Goal: Communication & Community: Answer question/provide support

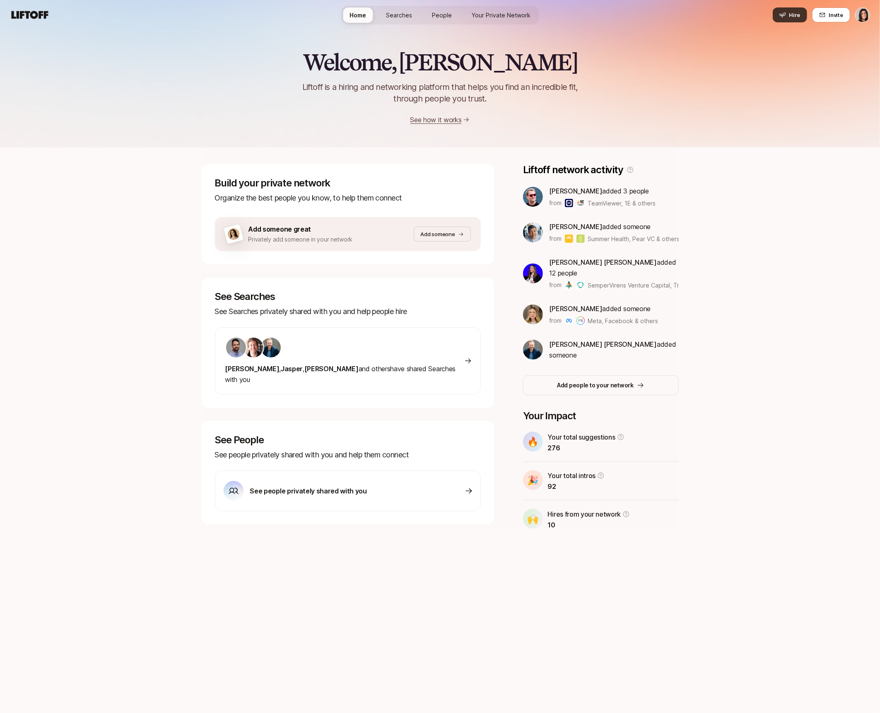
click at [789, 18] on button "Hire" at bounding box center [790, 14] width 34 height 15
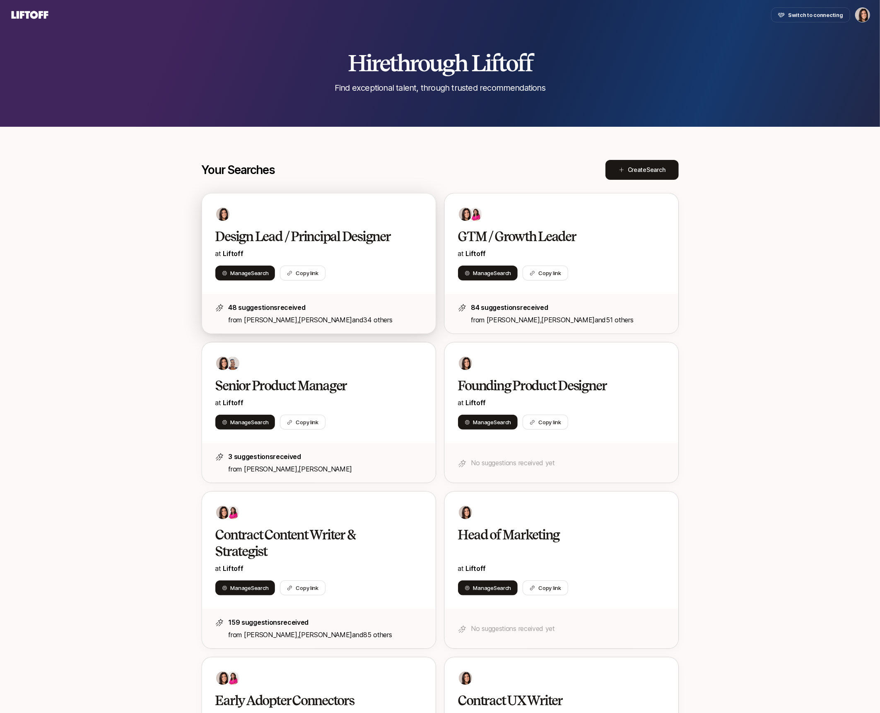
click at [388, 268] on div "Manage Search Copy link" at bounding box center [318, 273] width 207 height 15
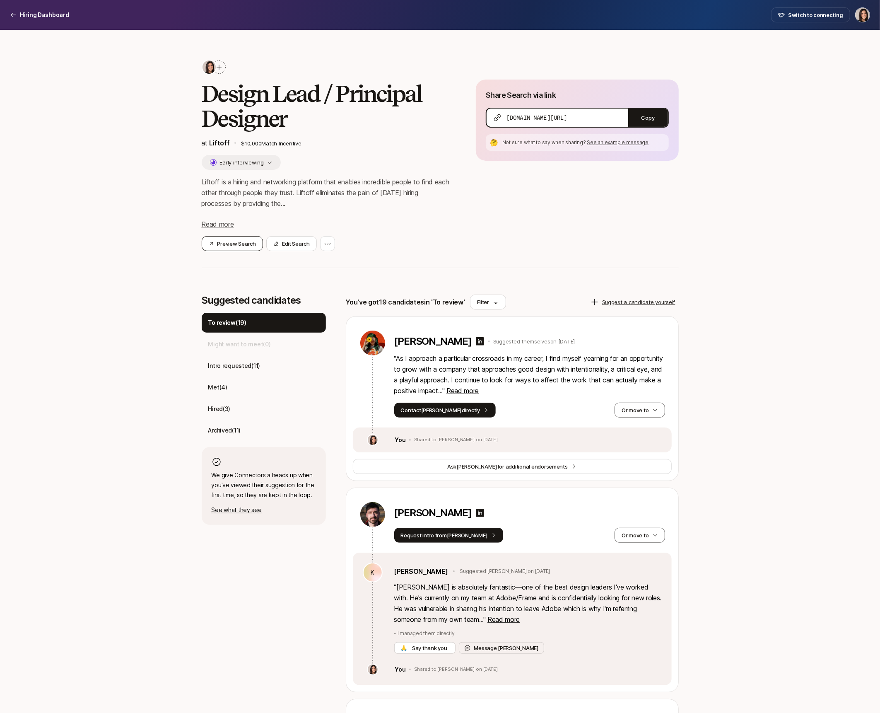
click at [254, 243] on button "Preview Search" at bounding box center [232, 243] width 61 height 15
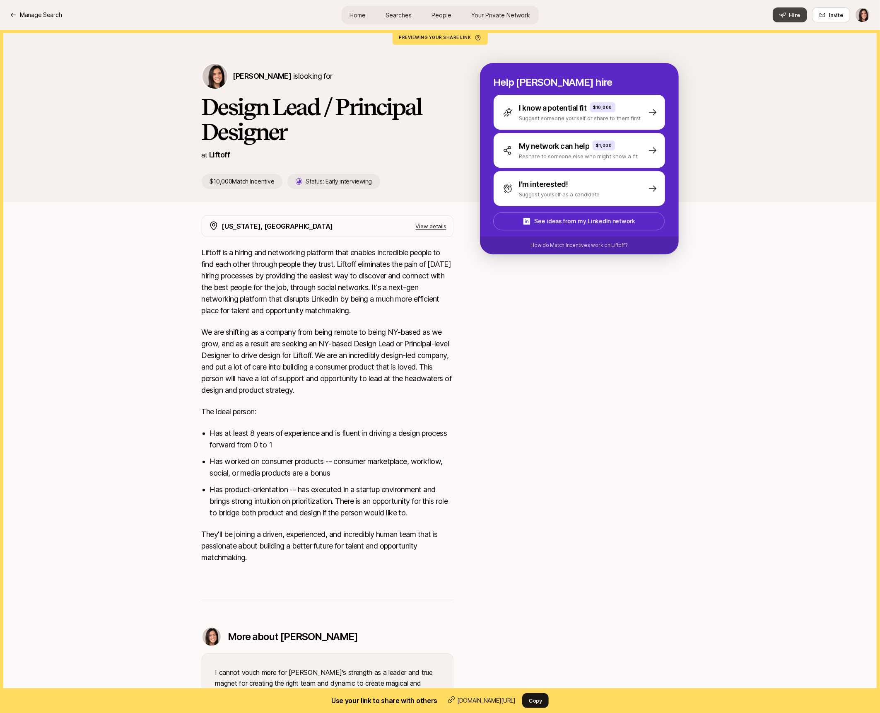
click at [786, 15] on icon at bounding box center [783, 15] width 7 height 7
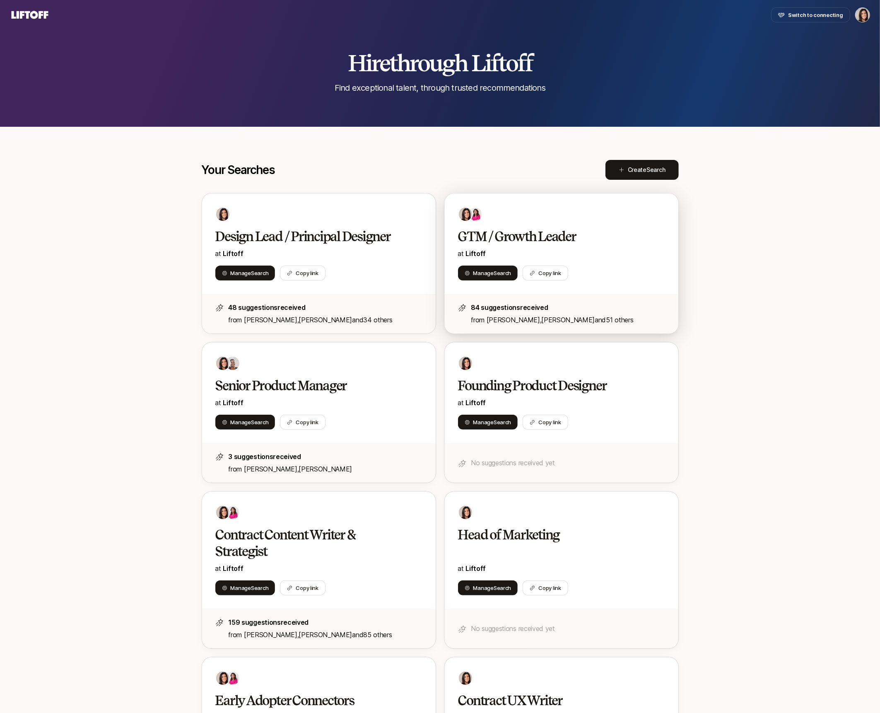
click at [516, 232] on h2 "GTM / Growth Leader" at bounding box center [553, 236] width 190 height 17
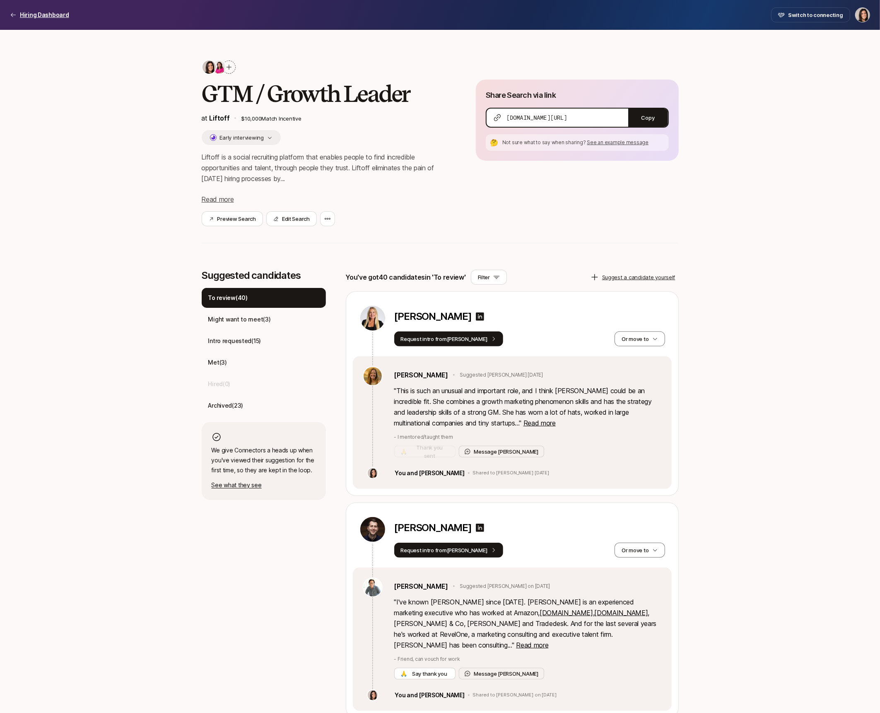
click at [50, 19] on p "Hiring Dashboard" at bounding box center [44, 15] width 49 height 10
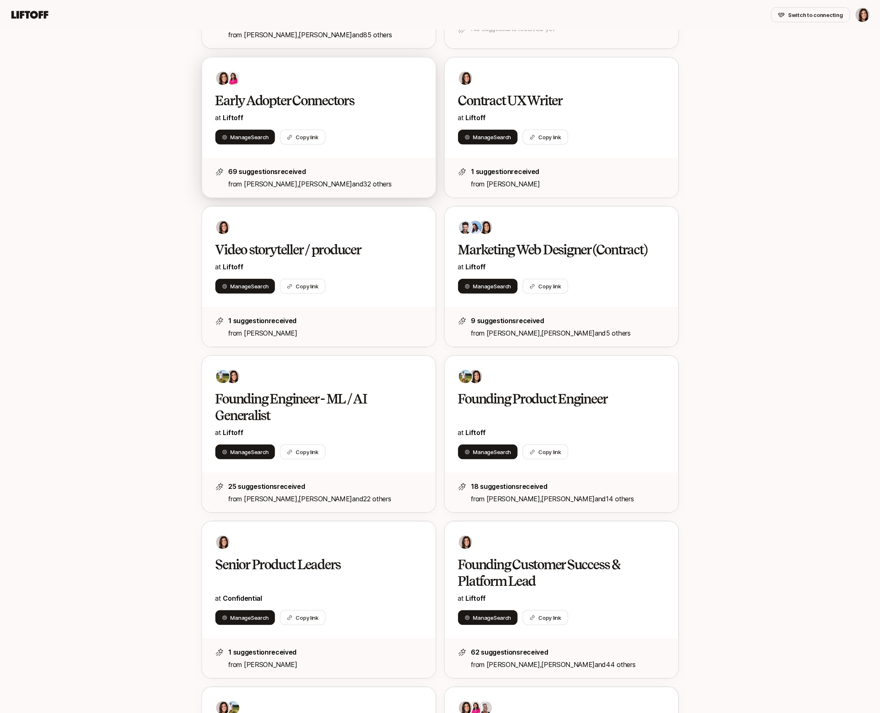
scroll to position [673, 0]
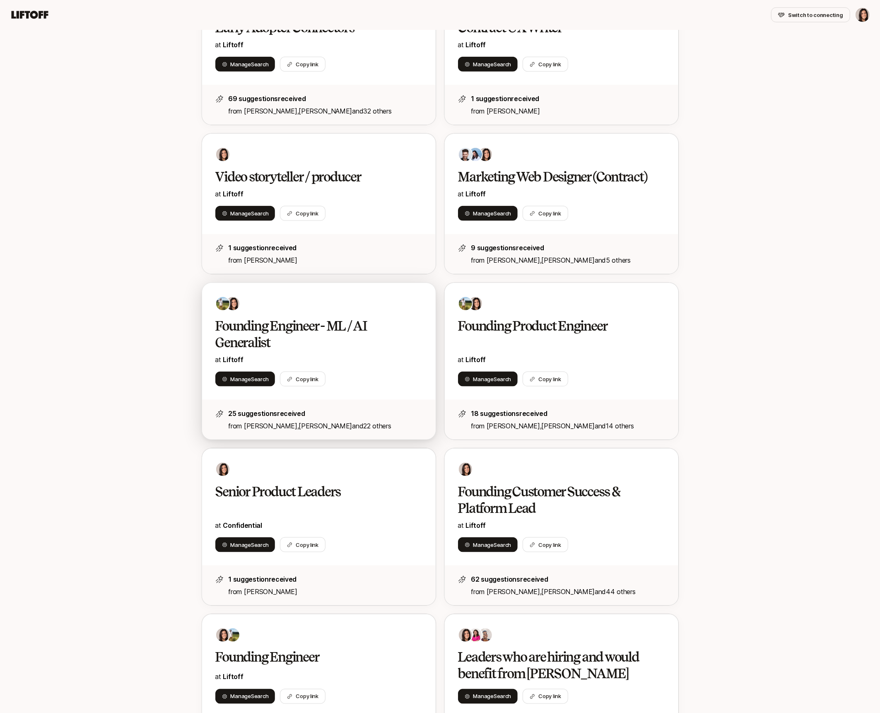
click at [367, 348] on h2 "Founding Engineer - ML / AI Generalist" at bounding box center [310, 334] width 190 height 33
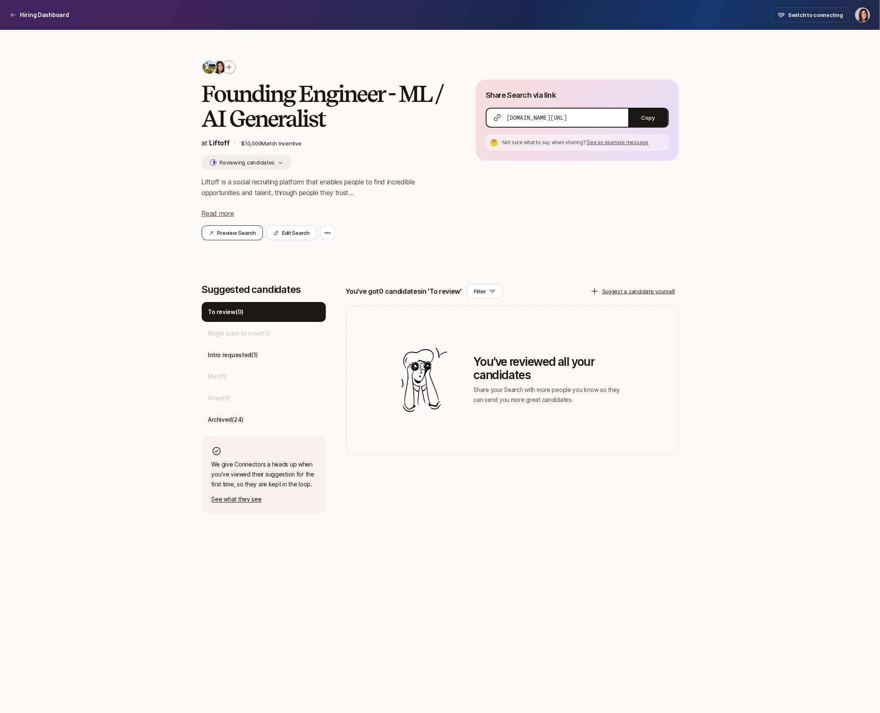
click at [245, 234] on button "Preview Search" at bounding box center [232, 232] width 61 height 15
click at [62, 14] on p "Hiring Dashboard" at bounding box center [44, 15] width 49 height 10
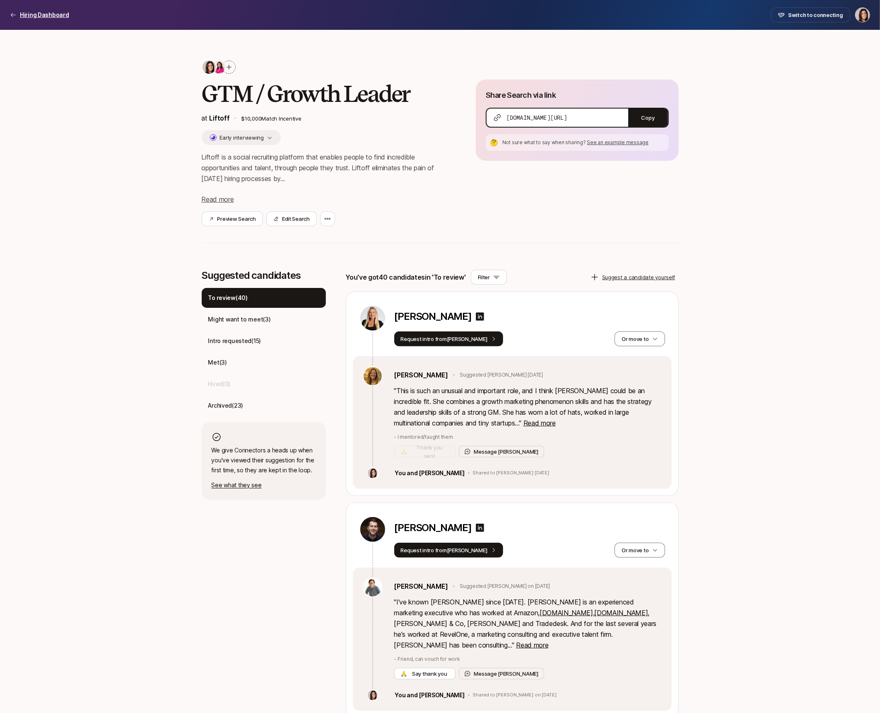
click at [60, 14] on p "Hiring Dashboard" at bounding box center [44, 15] width 49 height 10
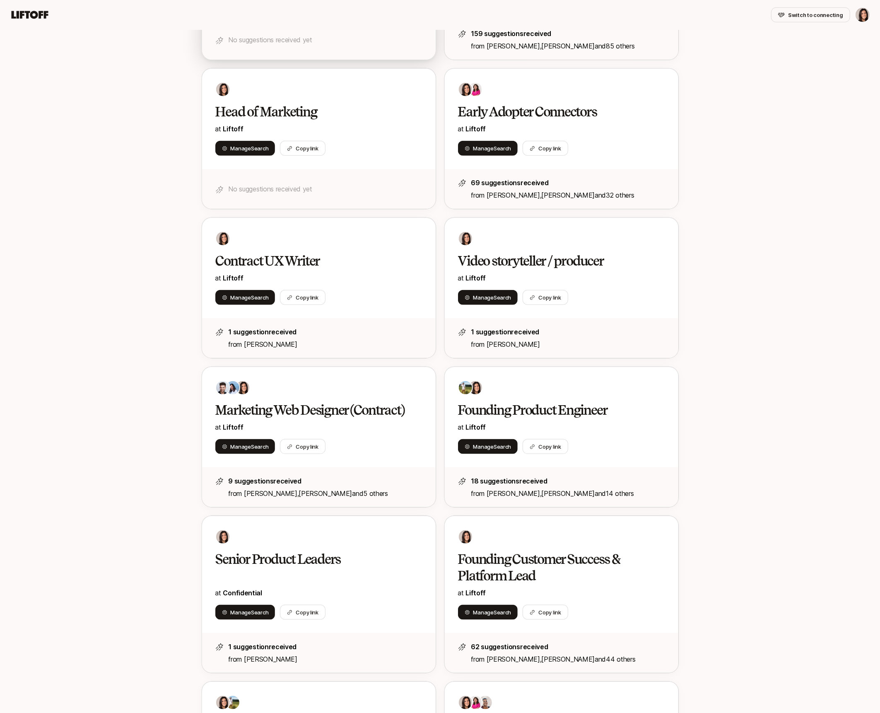
scroll to position [707, 0]
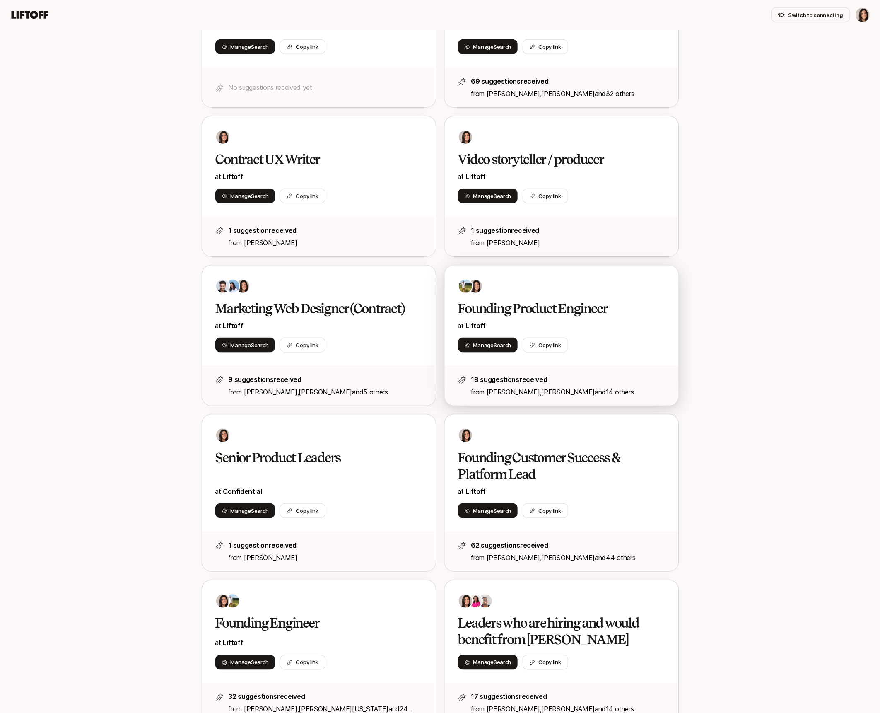
click at [517, 300] on h2 "Founding Product Engineer" at bounding box center [553, 308] width 190 height 17
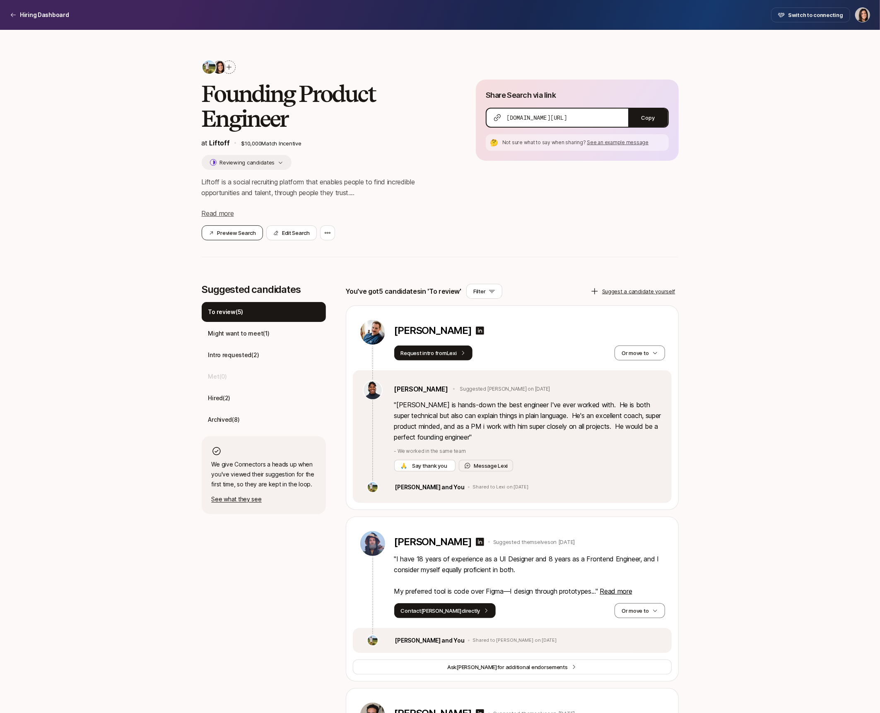
click at [246, 229] on button "Preview Search" at bounding box center [232, 232] width 61 height 15
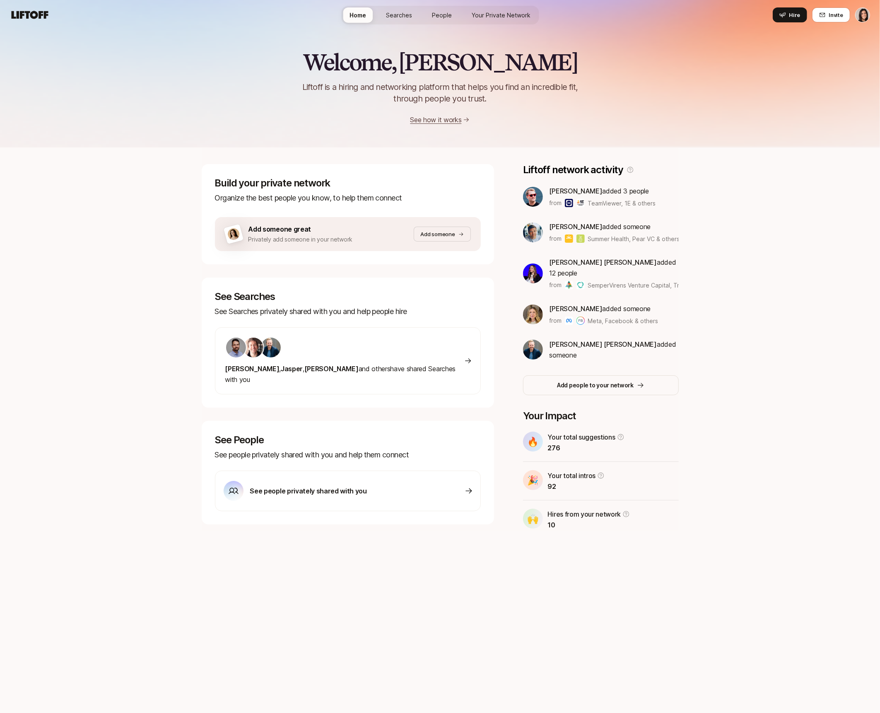
click at [497, 14] on span "Your Private Network" at bounding box center [501, 15] width 59 height 9
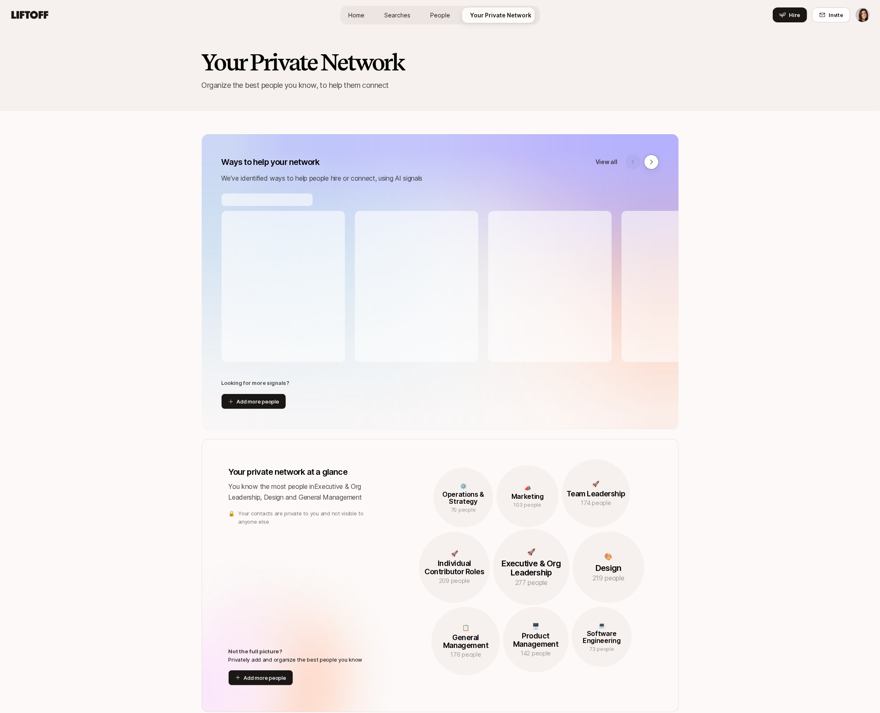
click at [408, 19] on span "Searches" at bounding box center [398, 15] width 26 height 9
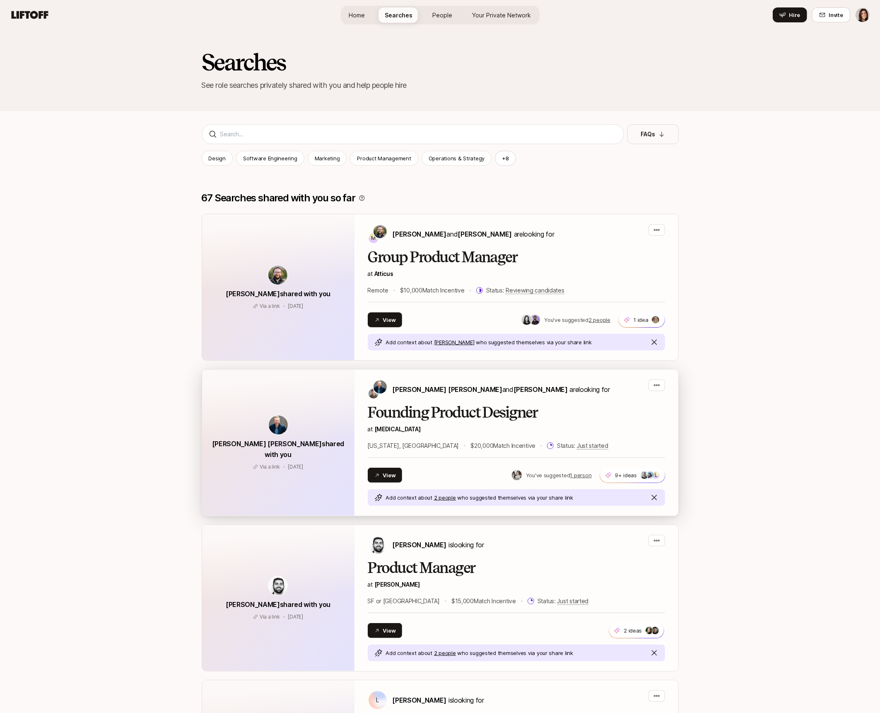
click at [430, 395] on div "Sagan Schultz and David Deng are looking for" at bounding box center [489, 389] width 242 height 20
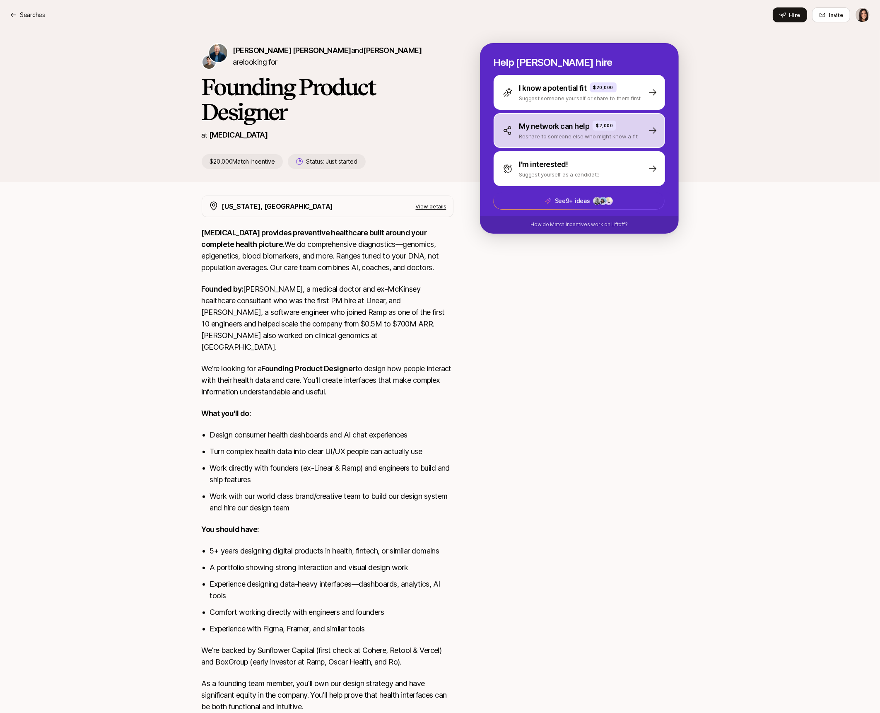
click at [537, 130] on p "My network can help" at bounding box center [554, 127] width 70 height 12
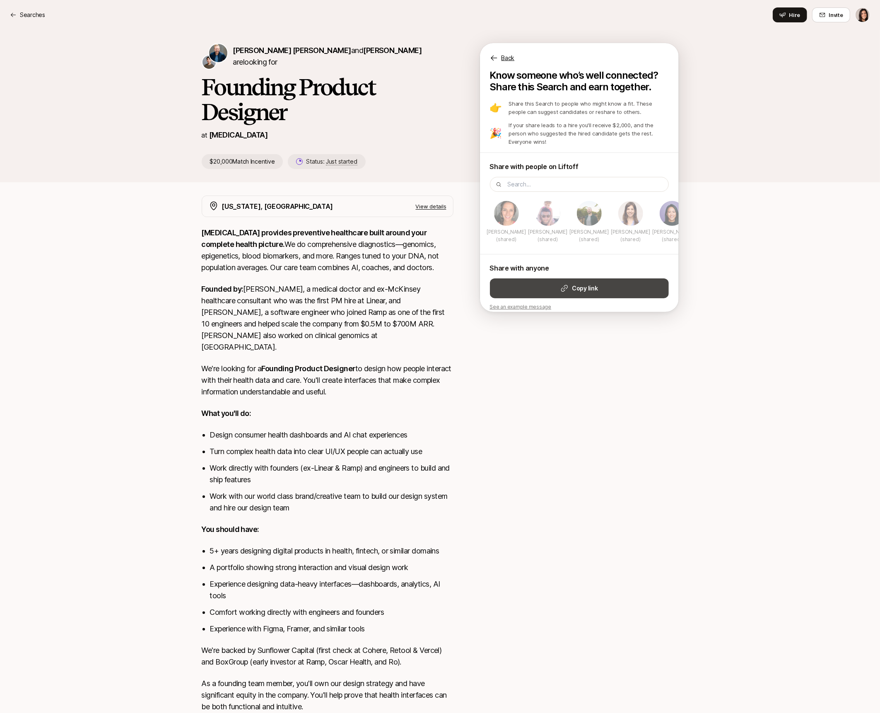
click at [559, 281] on button "Copy link" at bounding box center [579, 288] width 179 height 20
click at [38, 12] on p "Searches" at bounding box center [32, 15] width 25 height 10
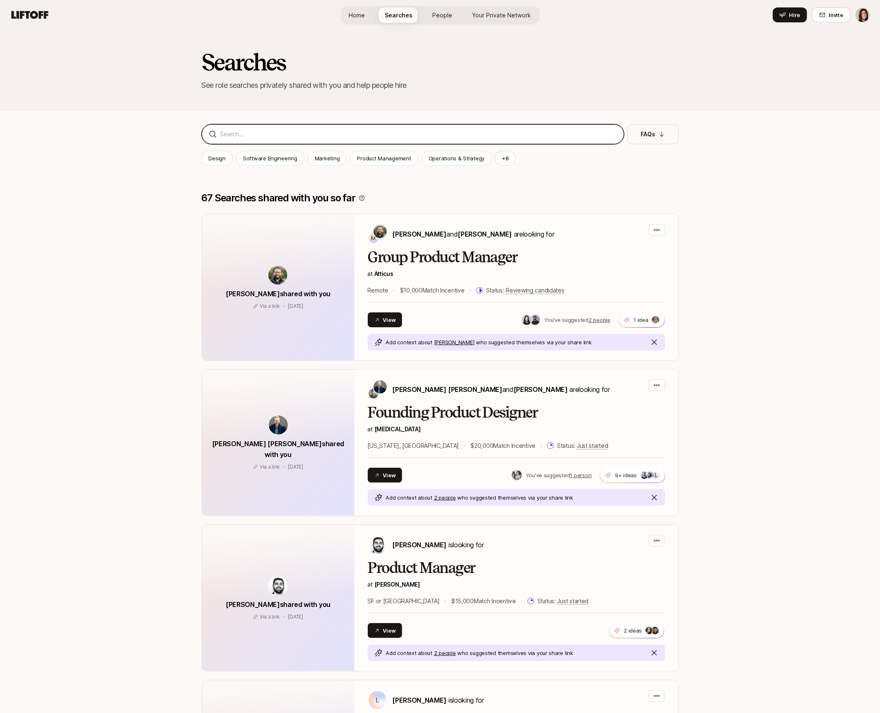
click at [243, 132] on input at bounding box center [418, 134] width 397 height 10
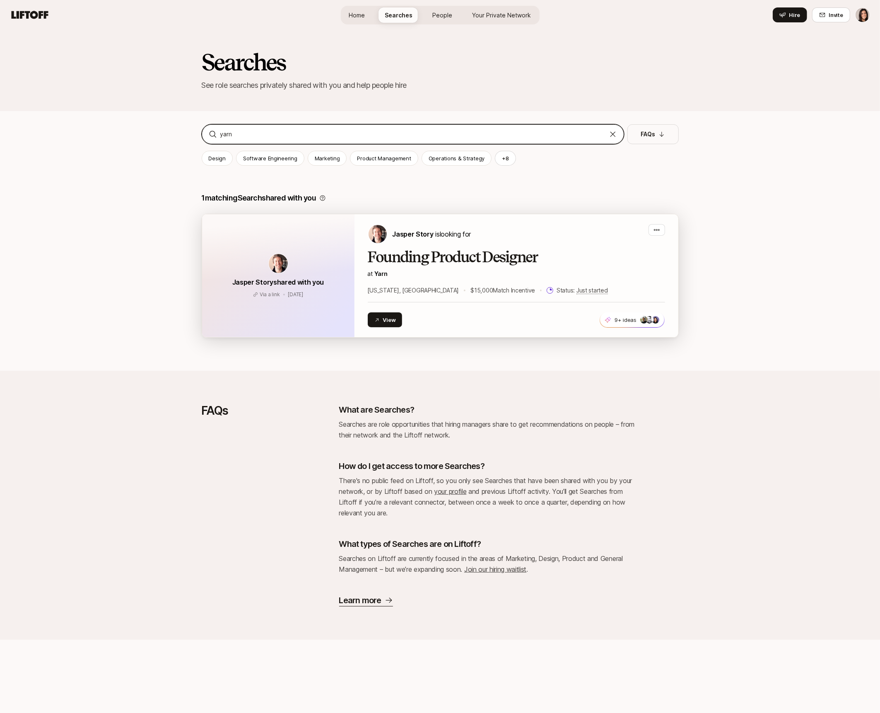
type input "yarn"
click at [377, 227] on img at bounding box center [378, 234] width 18 height 18
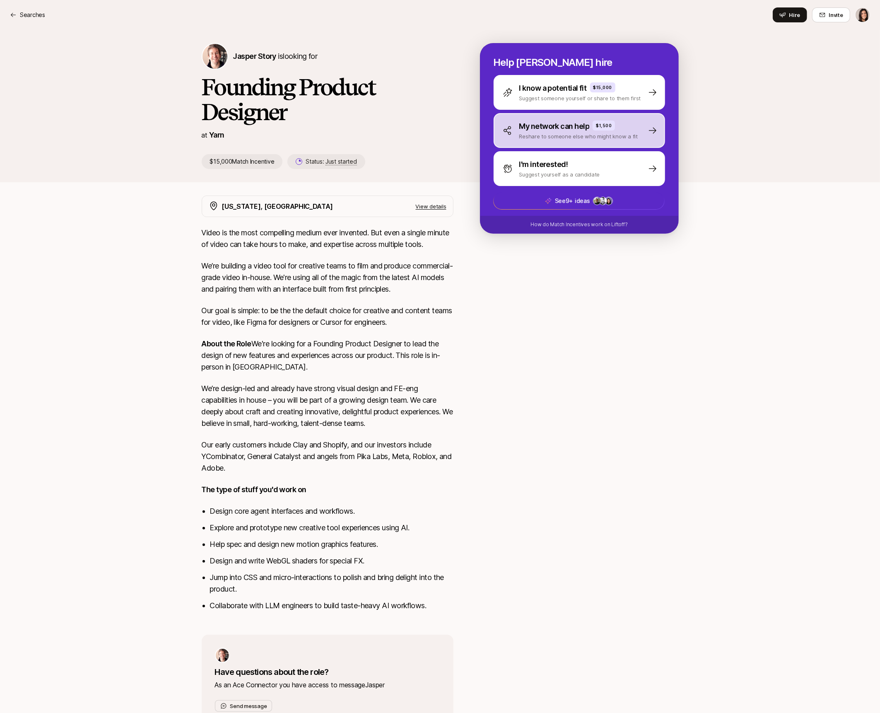
click at [563, 120] on div "My network can help $1,500 Reshare to someone else who might know a fit" at bounding box center [580, 130] width 172 height 35
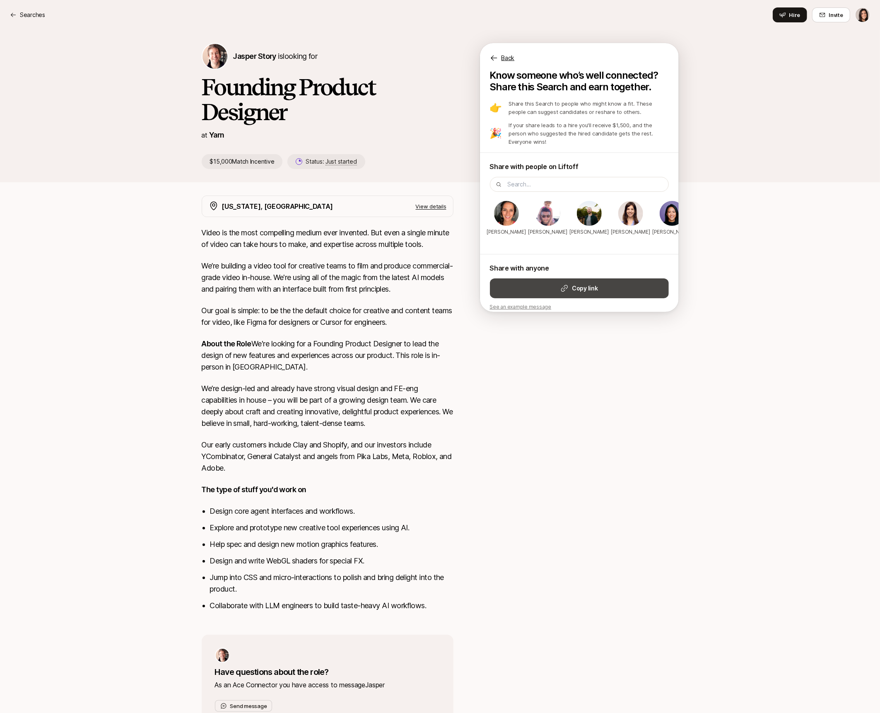
click at [563, 285] on icon at bounding box center [564, 288] width 7 height 7
click at [16, 11] on div "Searches" at bounding box center [27, 15] width 35 height 10
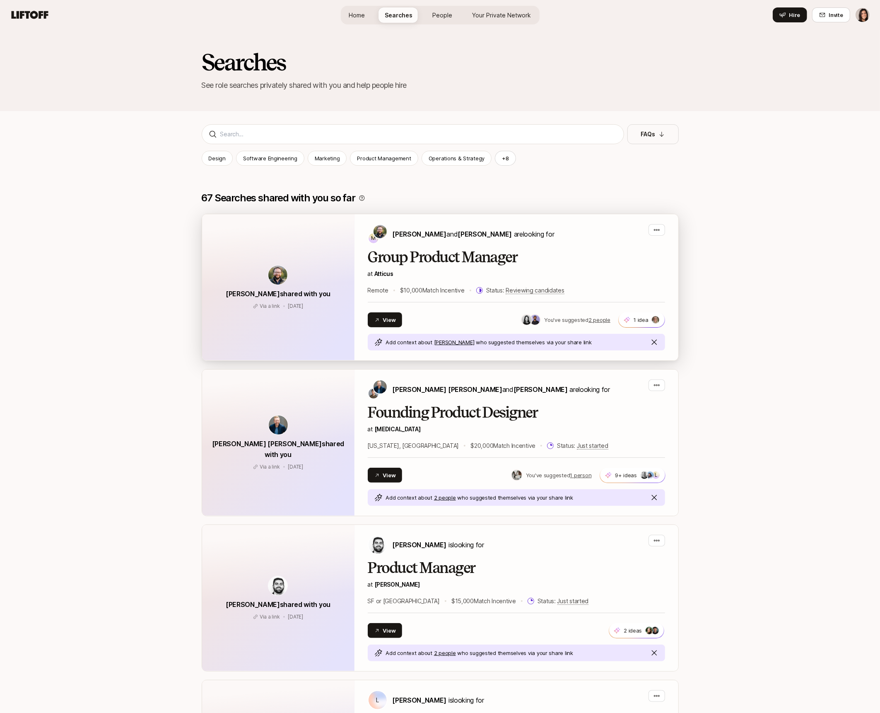
scroll to position [0, 0]
click at [277, 147] on div "FAQs Design Software Engineering Marketing Product Management Operations & Stra…" at bounding box center [440, 148] width 477 height 48
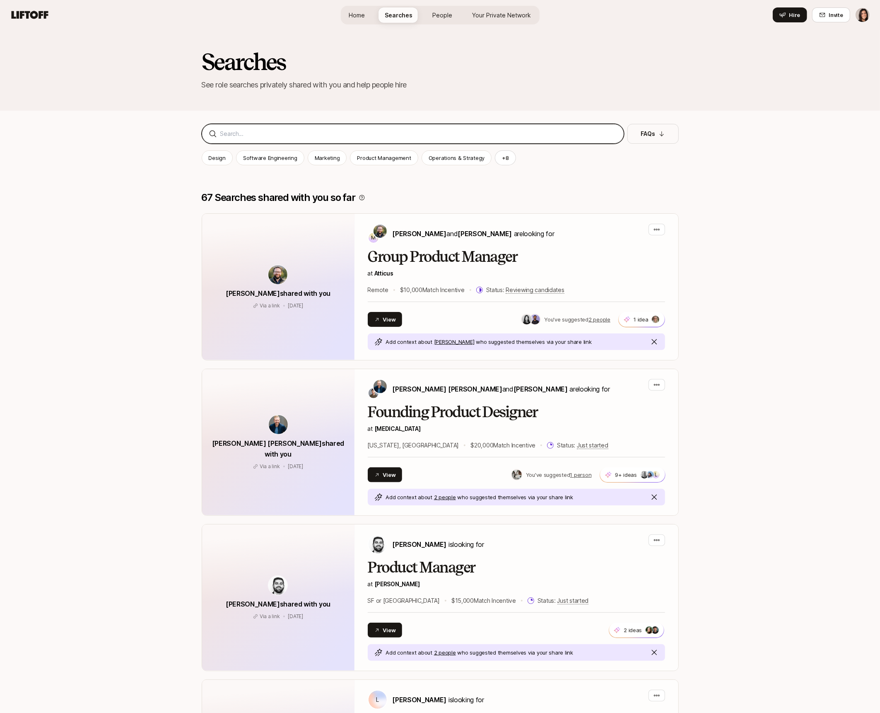
click at [271, 128] on div at bounding box center [413, 134] width 423 height 20
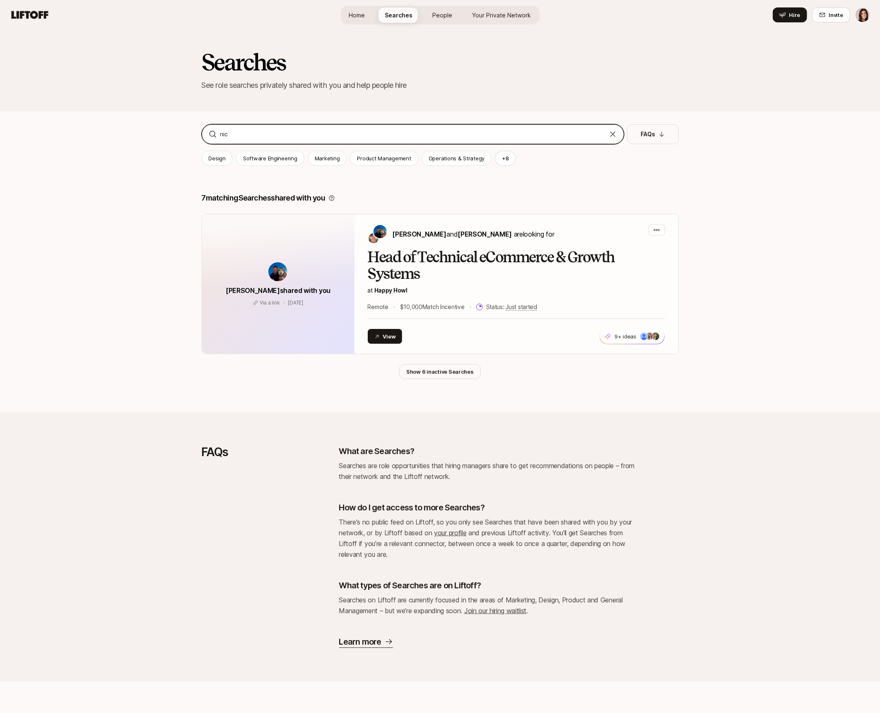
scroll to position [0, 0]
type input "n"
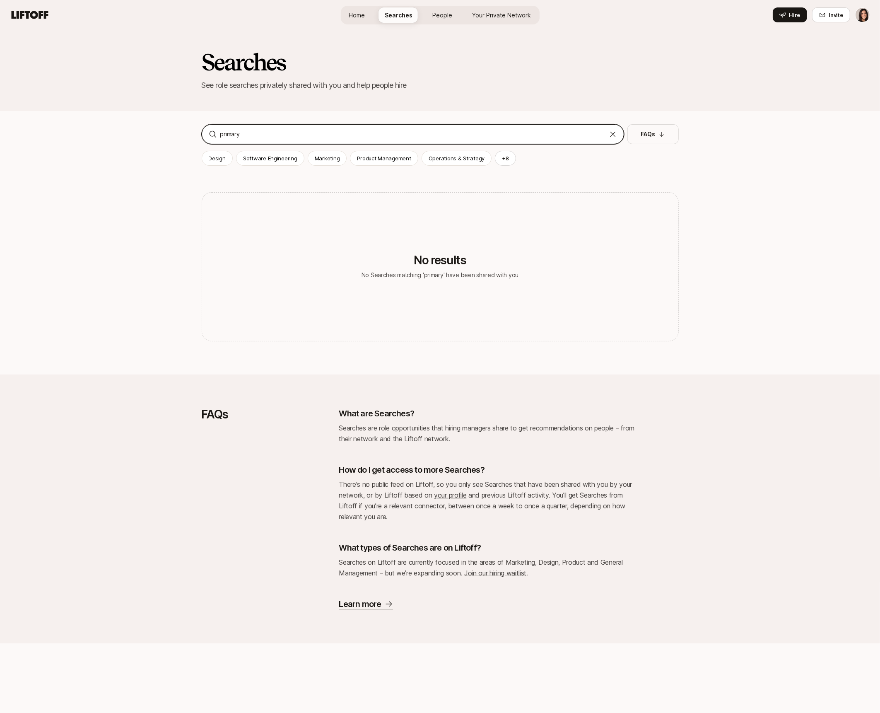
type input "primary"
click at [269, 128] on div "primary" at bounding box center [413, 134] width 423 height 20
click at [257, 131] on input "primary" at bounding box center [412, 134] width 385 height 10
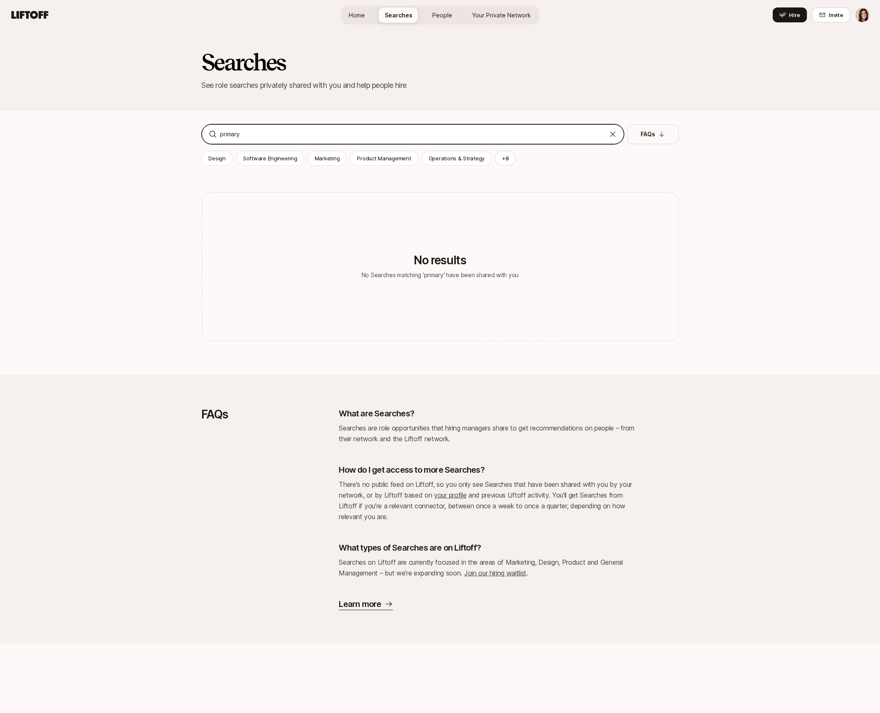
click at [257, 131] on input "primary" at bounding box center [412, 134] width 385 height 10
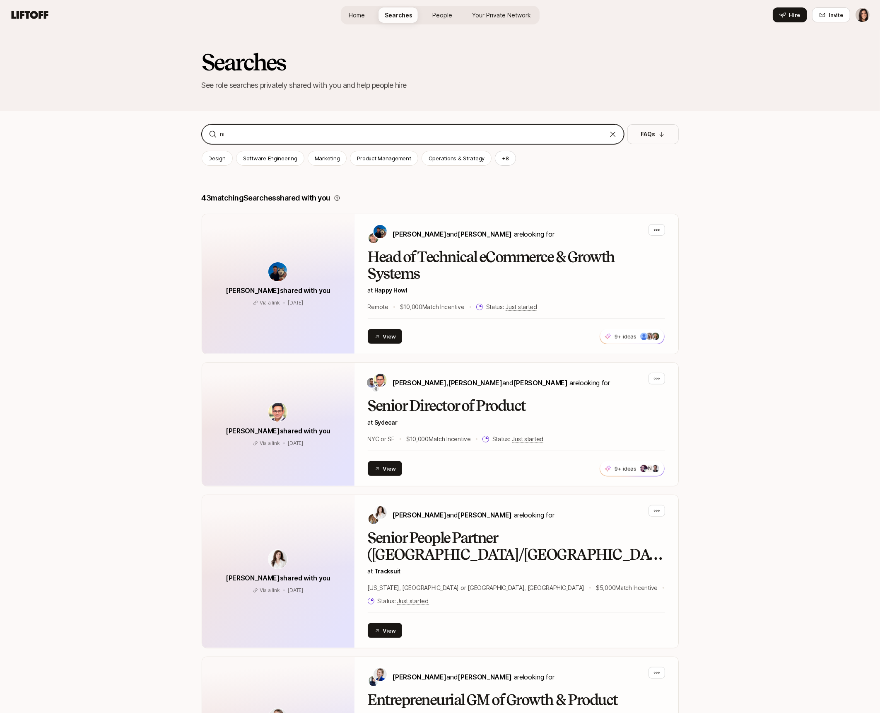
type input "n"
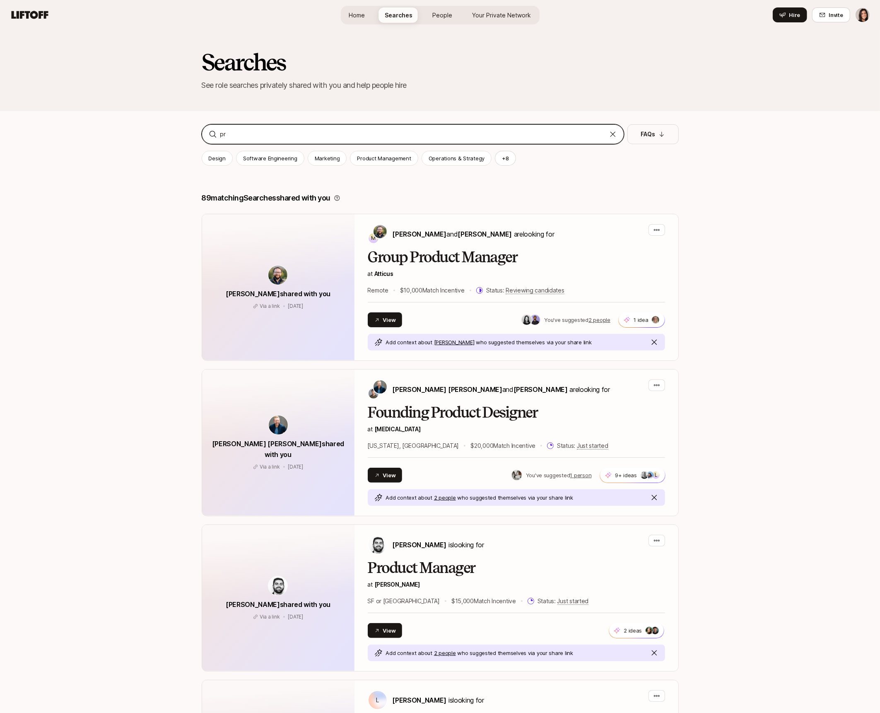
type input "p"
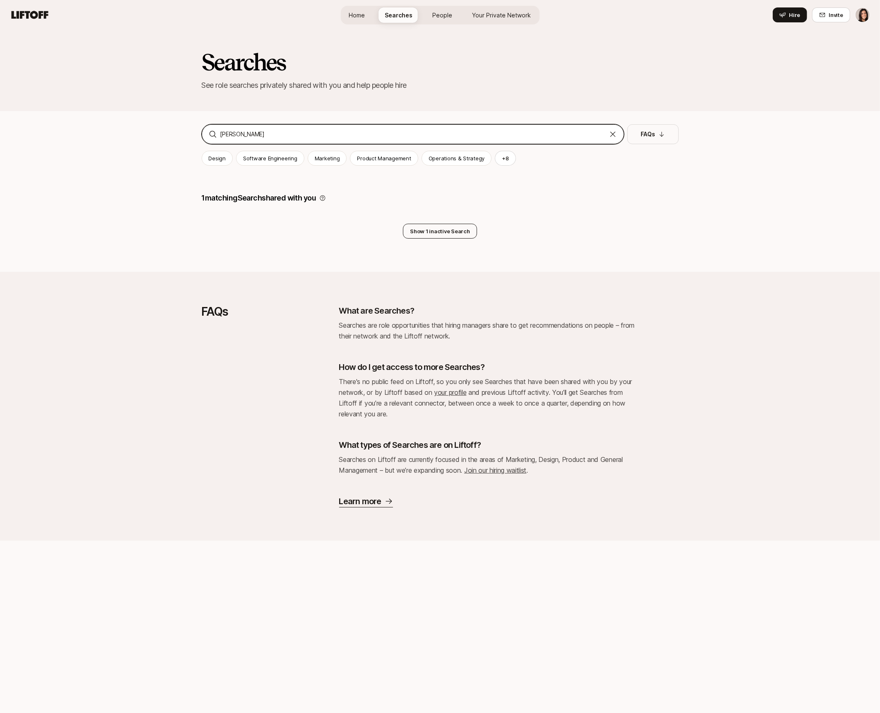
type input "nick"
click at [445, 232] on button "Show 1 inactive Search" at bounding box center [440, 231] width 74 height 15
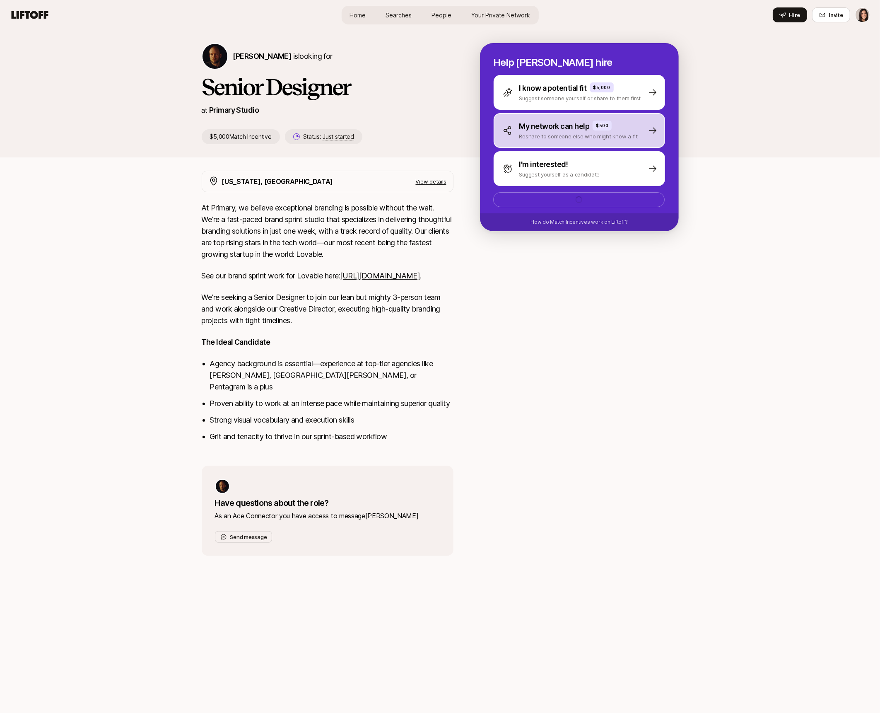
click at [623, 125] on div "My network can help $500" at bounding box center [578, 127] width 119 height 12
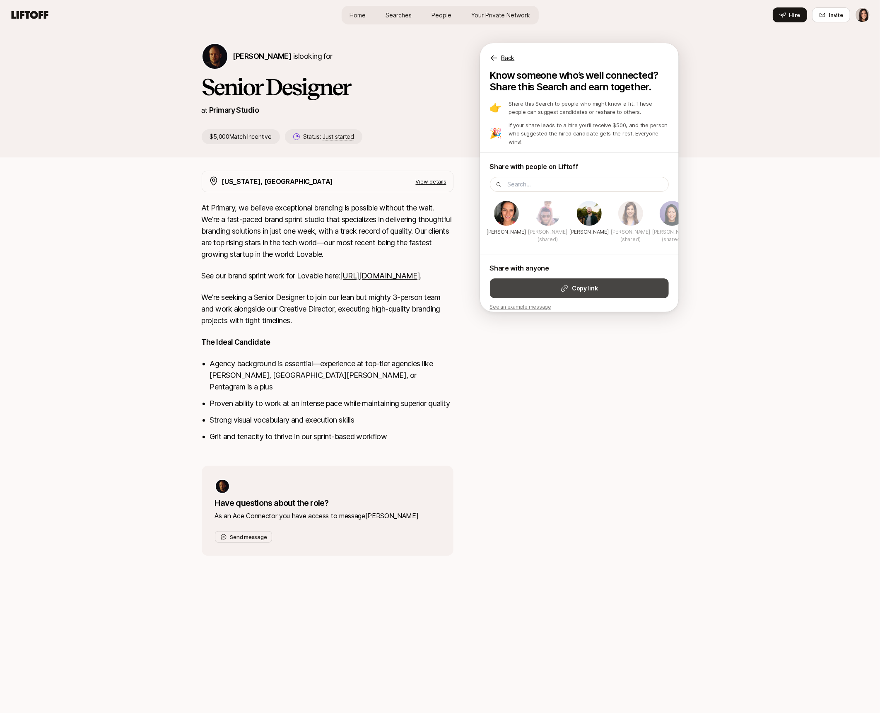
click at [552, 280] on button "Copy link" at bounding box center [579, 288] width 179 height 20
click at [50, 9] on icon at bounding box center [30, 15] width 40 height 12
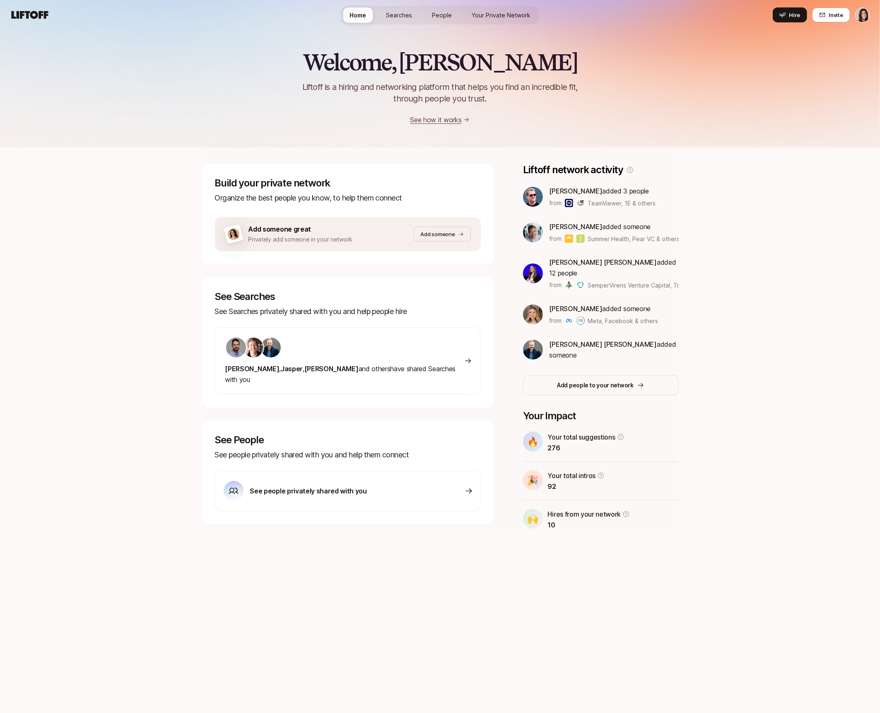
click at [412, 12] on span "Searches" at bounding box center [399, 15] width 26 height 9
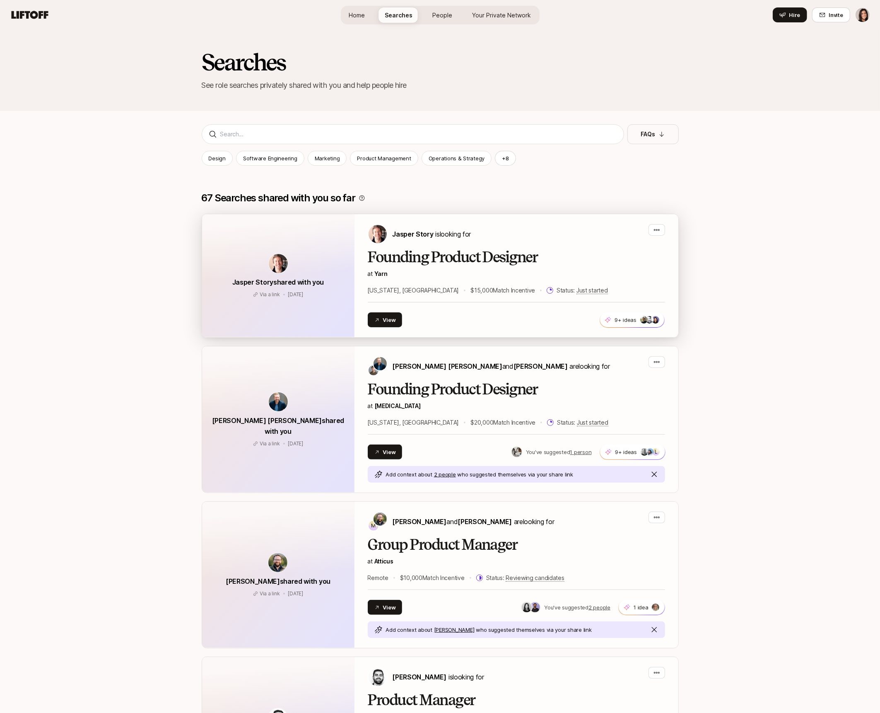
click at [443, 215] on div "Jasper Story is looking for Founding Product Designer at Yarn New York, NY $15,…" at bounding box center [517, 275] width 324 height 123
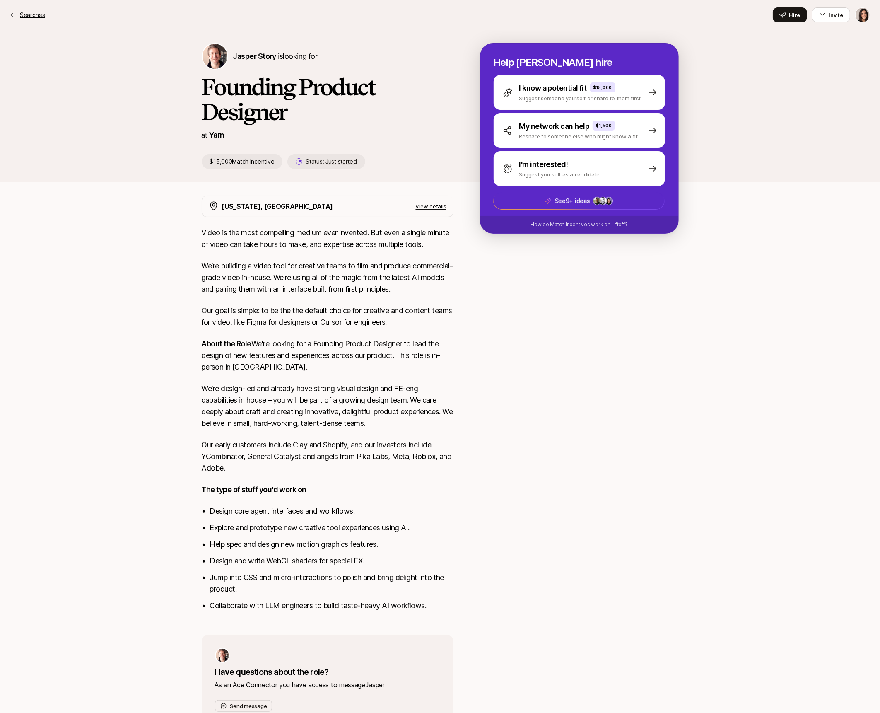
click at [38, 10] on p "Searches" at bounding box center [32, 15] width 25 height 10
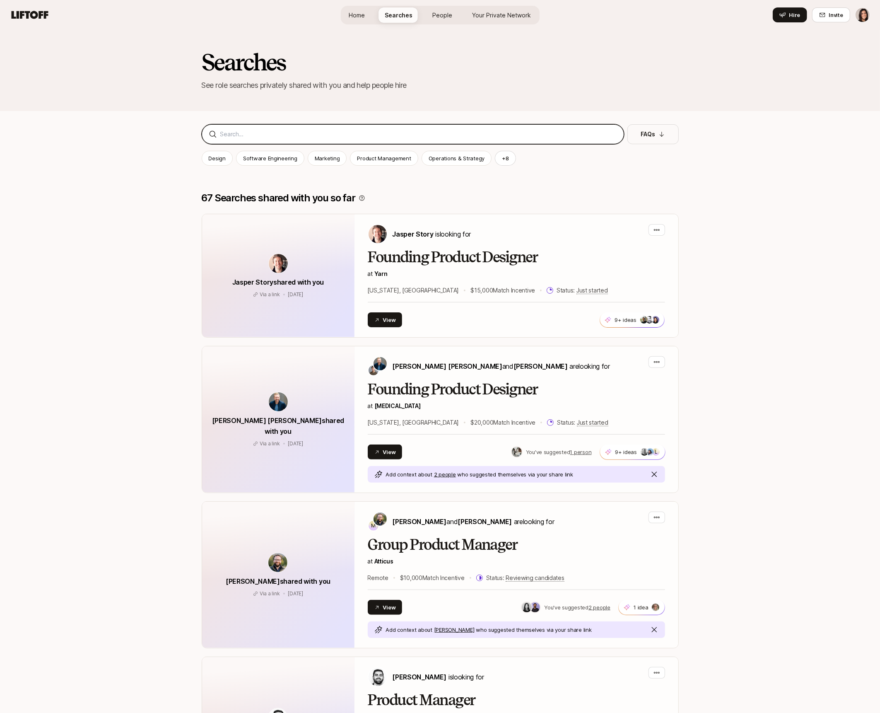
click at [257, 135] on input at bounding box center [418, 134] width 397 height 10
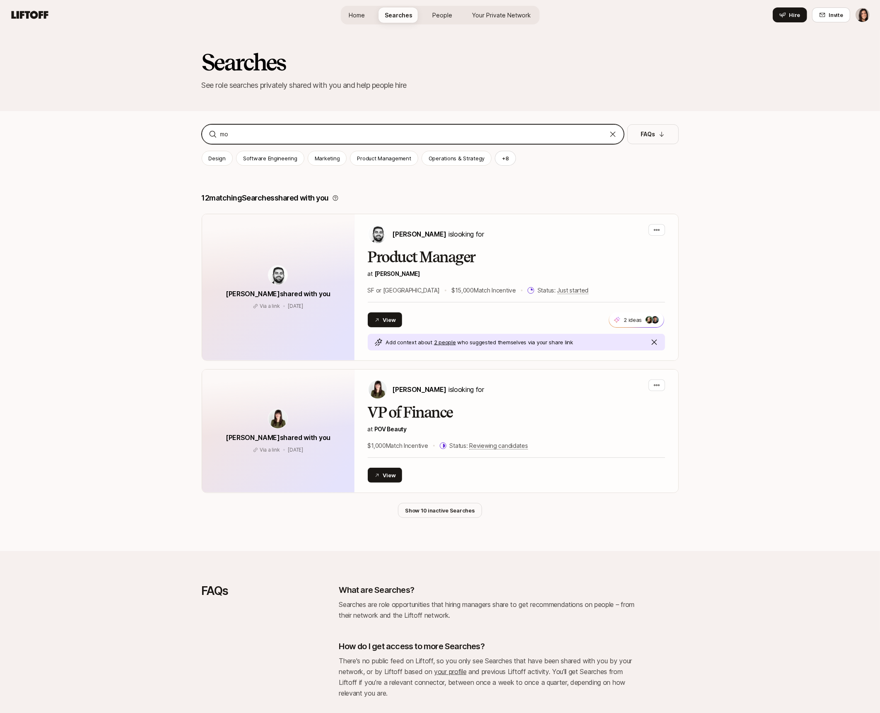
type input "m"
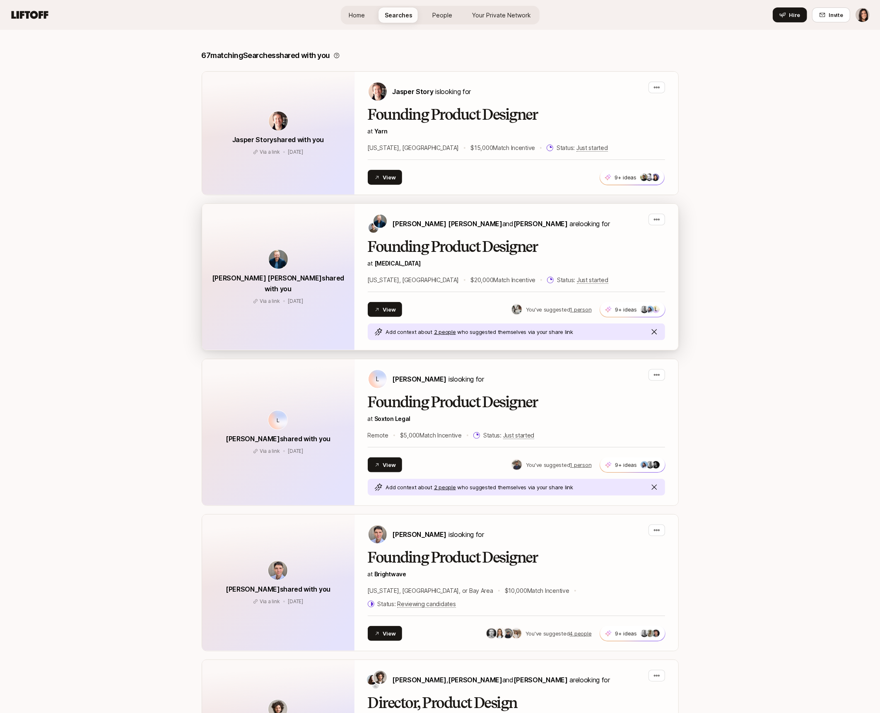
scroll to position [277, 0]
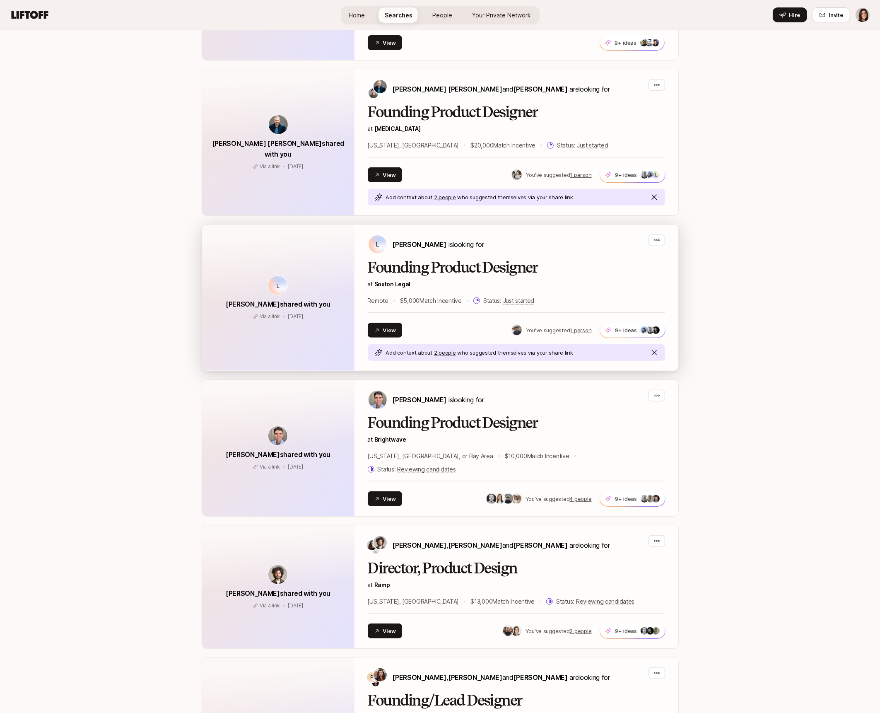
type input "design"
click at [413, 292] on div "Founding Product Designer at Soxton Legal Remote $5,000 Match Incentive Status:…" at bounding box center [516, 282] width 297 height 46
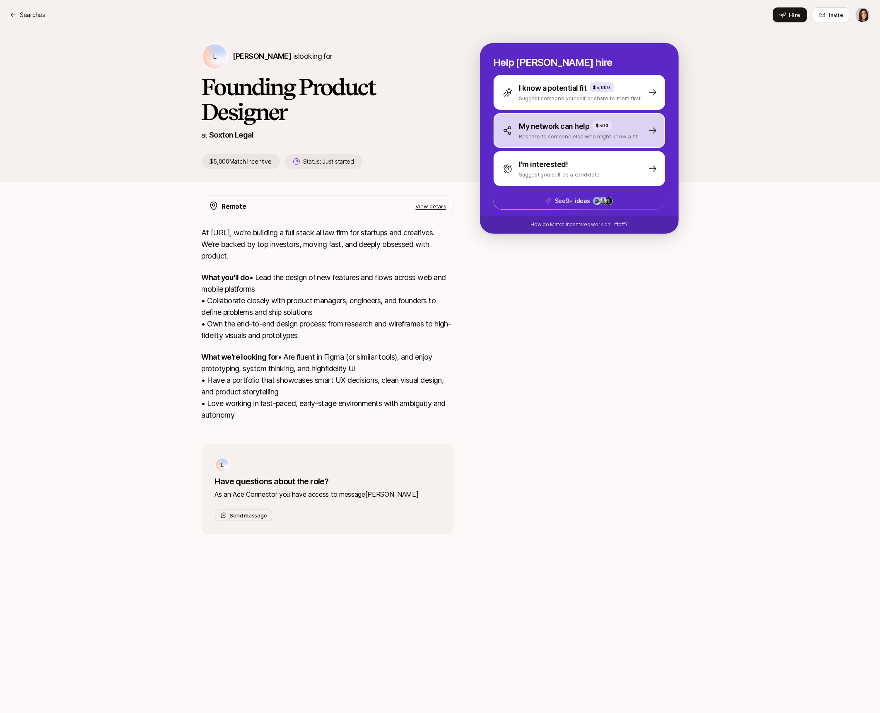
click at [519, 126] on div "My network can help $500 Reshare to someone else who might know a fit" at bounding box center [570, 131] width 135 height 20
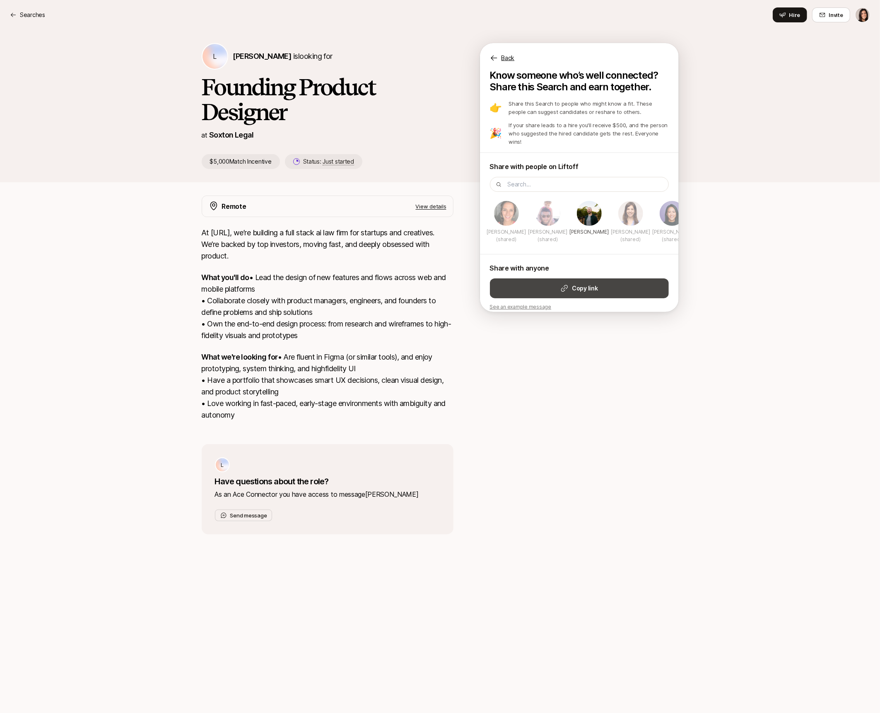
click at [585, 283] on strong "Copy link" at bounding box center [585, 288] width 26 height 10
click at [33, 15] on p "Searches" at bounding box center [32, 15] width 25 height 10
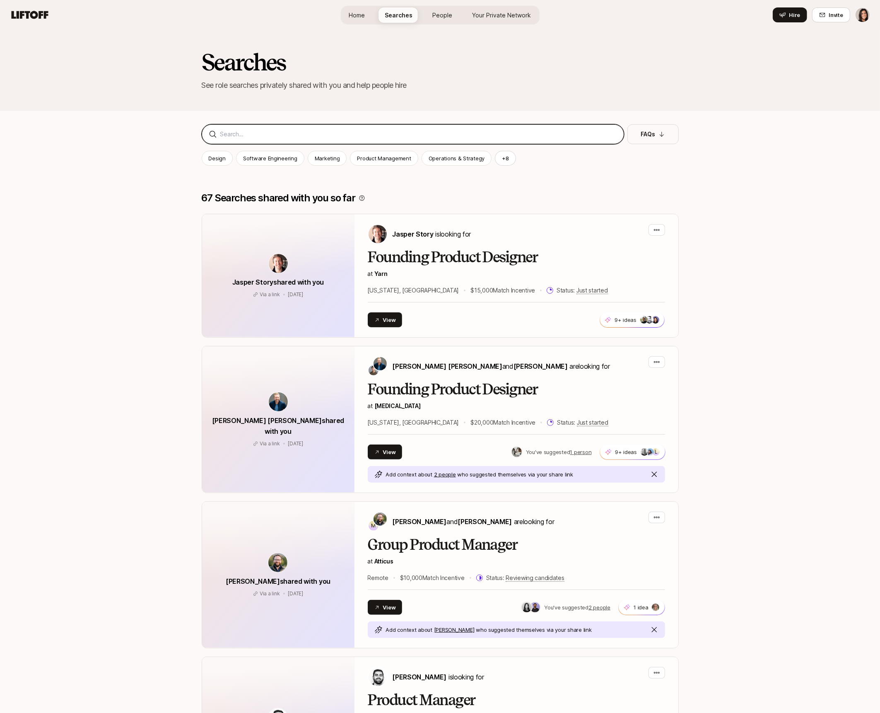
click at [313, 130] on input at bounding box center [418, 134] width 397 height 10
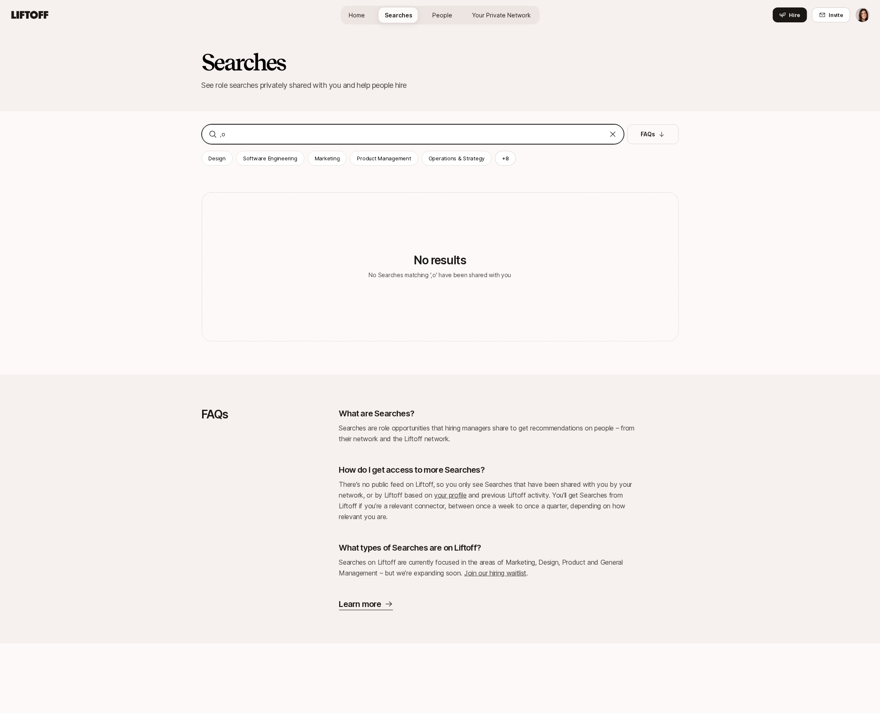
type input ","
type input "moment"
click at [295, 133] on input "moment" at bounding box center [412, 134] width 385 height 10
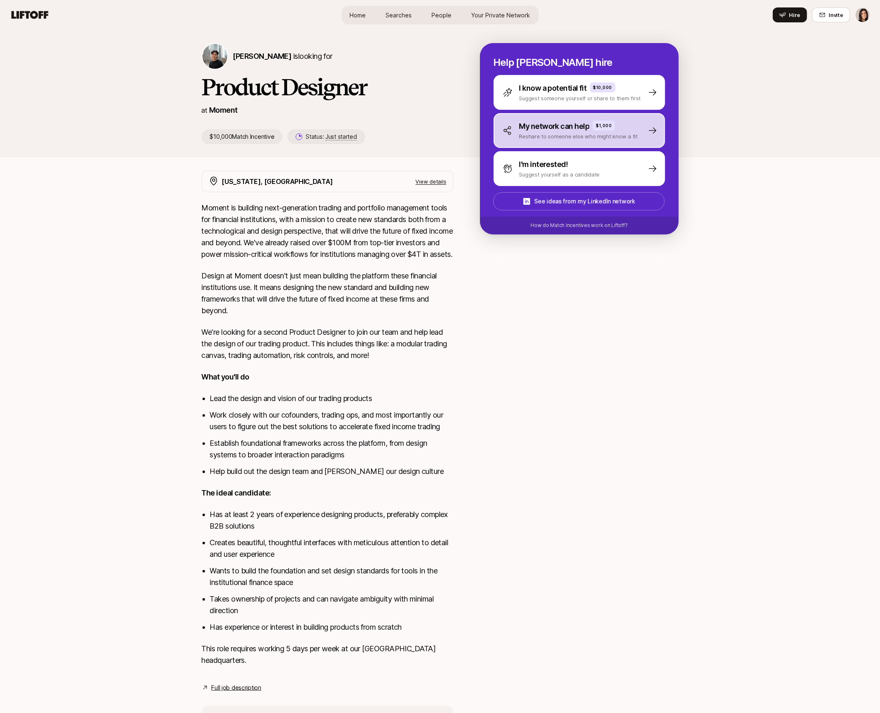
click at [546, 134] on p "Reshare to someone else who might know a fit" at bounding box center [578, 136] width 119 height 8
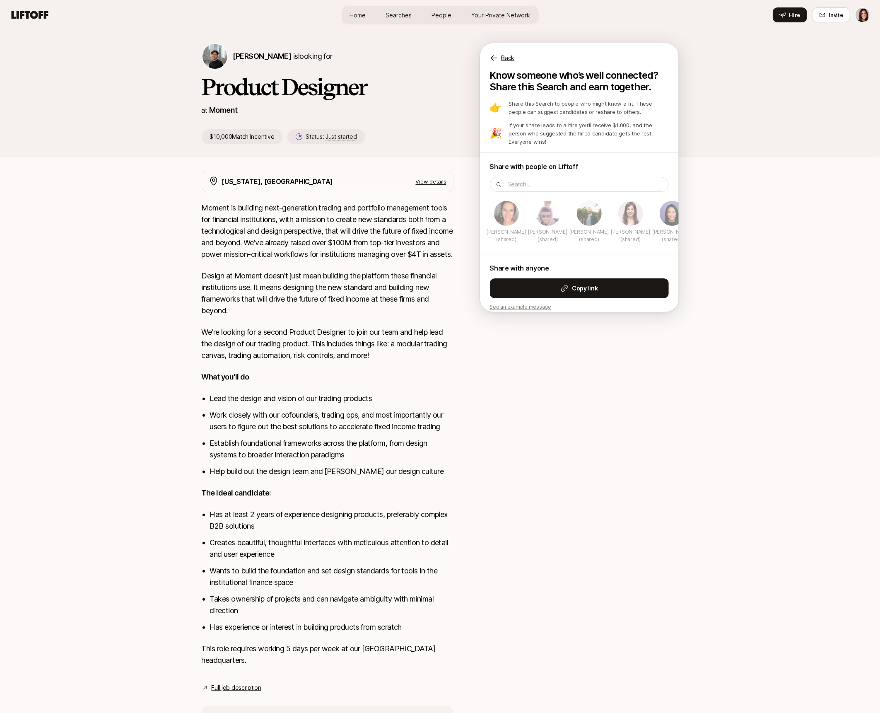
click at [554, 278] on button "Copy link" at bounding box center [579, 288] width 179 height 20
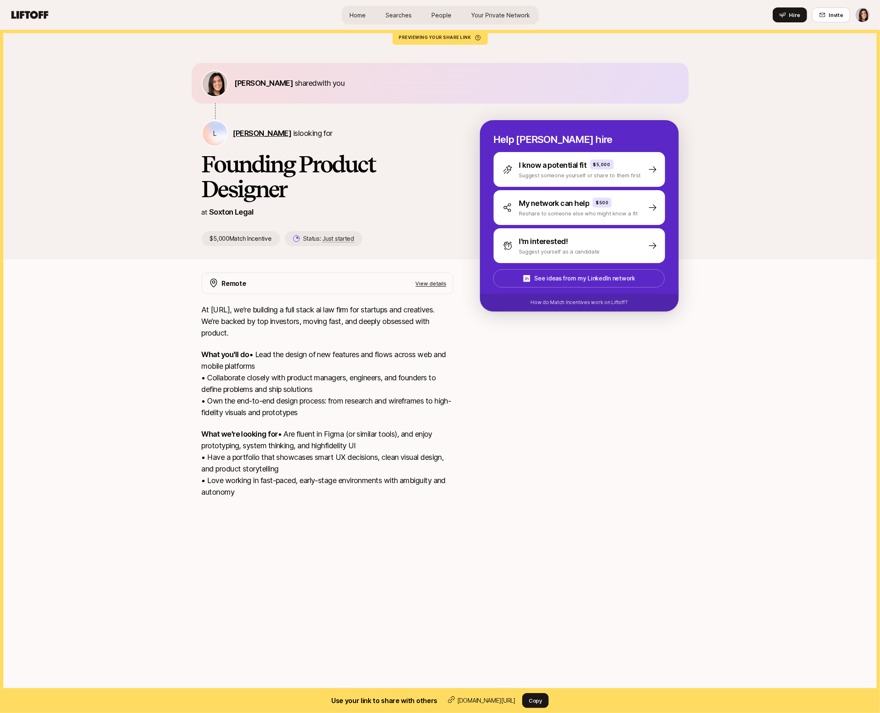
click at [268, 136] on span "[PERSON_NAME]" at bounding box center [262, 133] width 58 height 9
click at [258, 130] on span "[PERSON_NAME]" at bounding box center [262, 133] width 58 height 9
click at [215, 133] on p "L" at bounding box center [215, 133] width 4 height 10
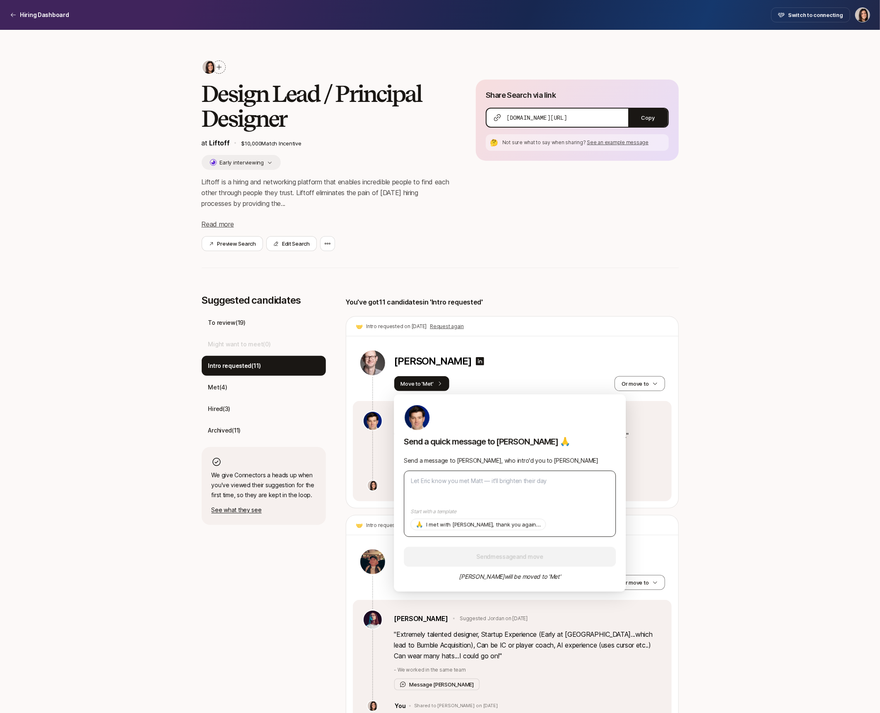
type textarea "J"
type textarea "x"
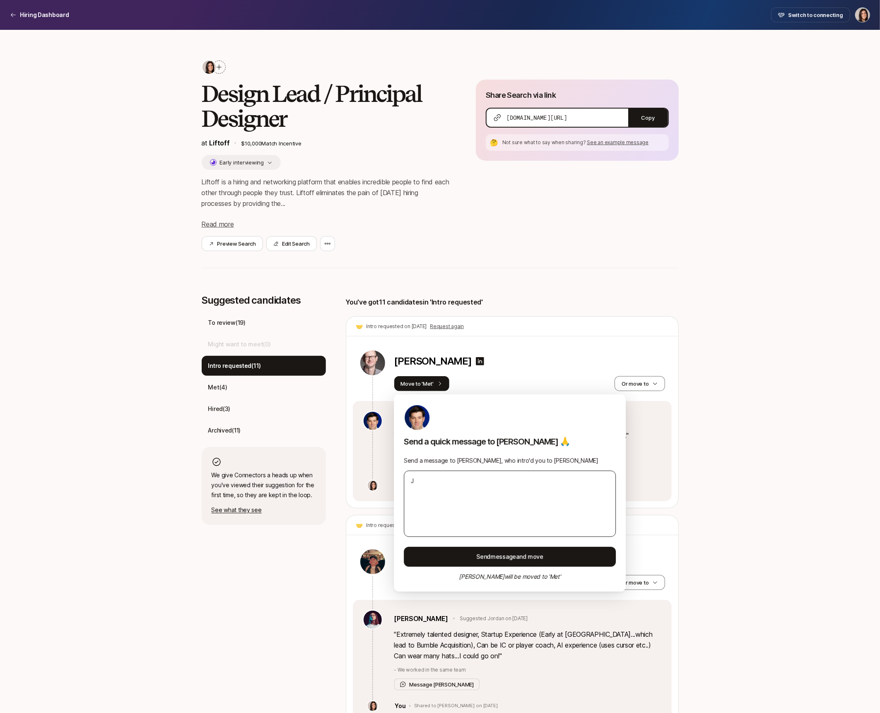
type textarea "Ju"
type textarea "x"
type textarea "Jus"
type textarea "x"
type textarea "Just"
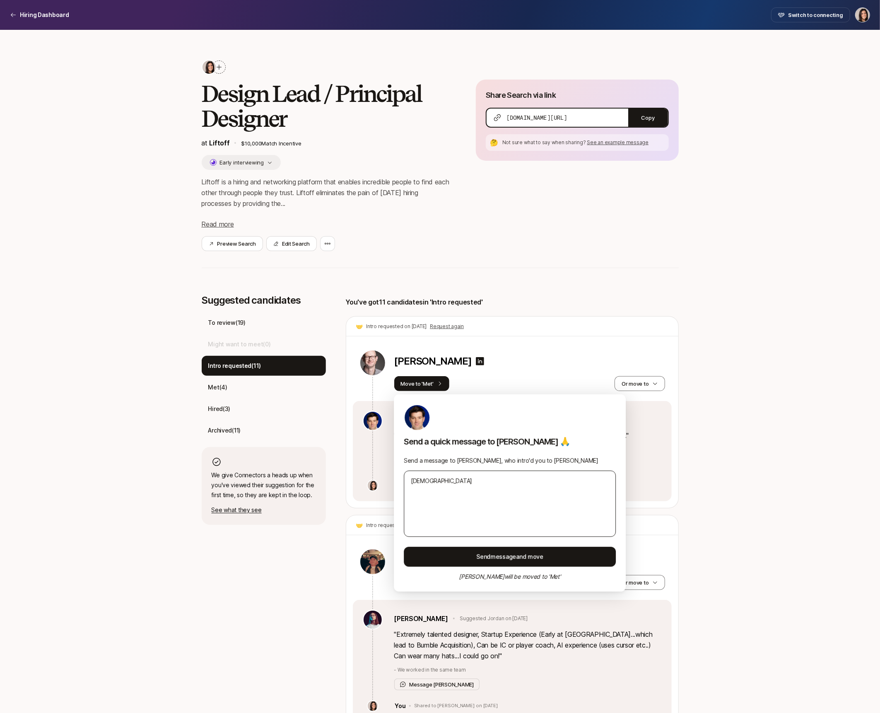
type textarea "x"
type textarea "Just"
type textarea "x"
type textarea "Just w"
type textarea "x"
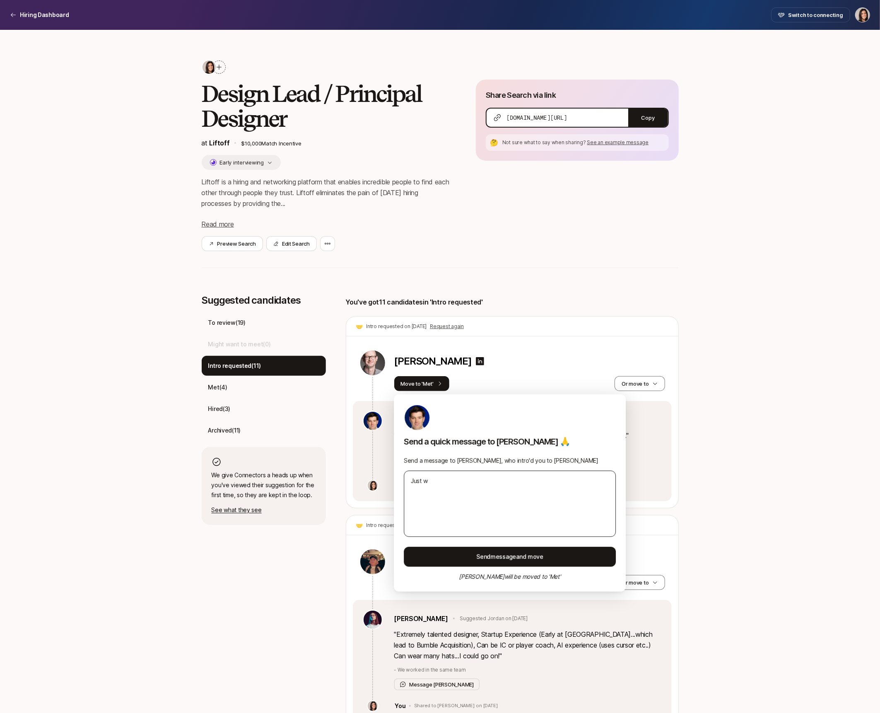
type textarea "Just wa"
type textarea "x"
type textarea "Just wan"
type textarea "x"
type textarea "Just want"
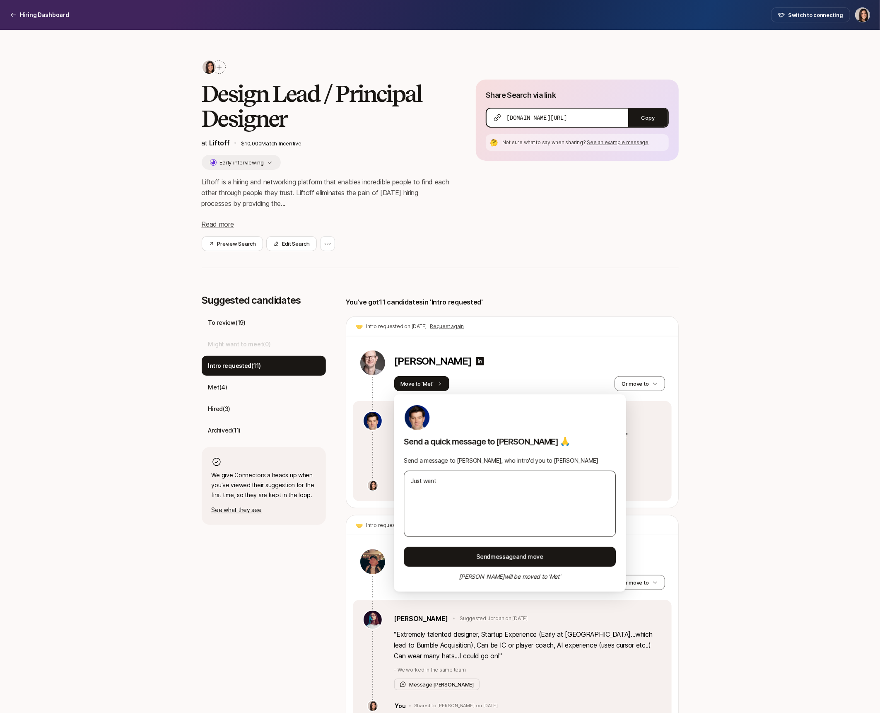
type textarea "x"
type textarea "Just wante"
type textarea "x"
type textarea "Just wanted"
type textarea "x"
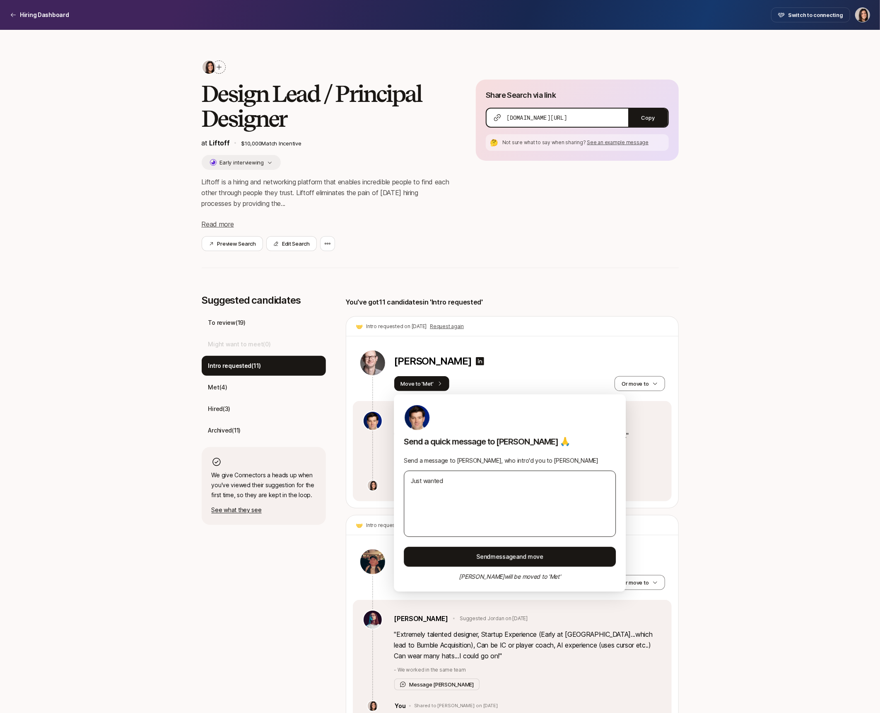
type textarea "Just wanted"
type textarea "x"
type textarea "Just wanted t"
type textarea "x"
type textarea "Just wanted to"
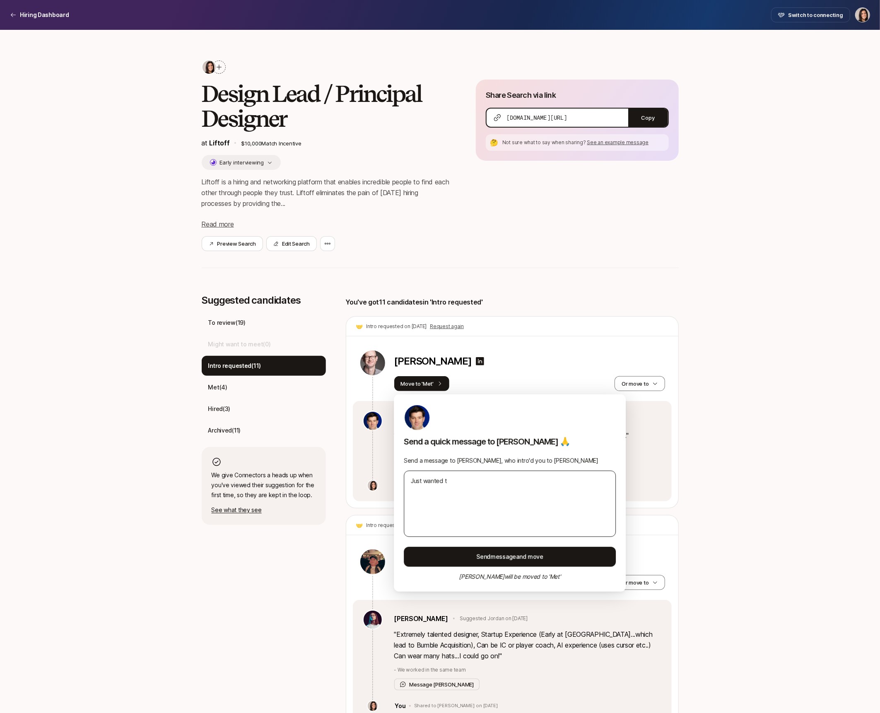
type textarea "x"
type textarea "Just wanted to"
type textarea "x"
type textarea "Just wanted to s"
type textarea "x"
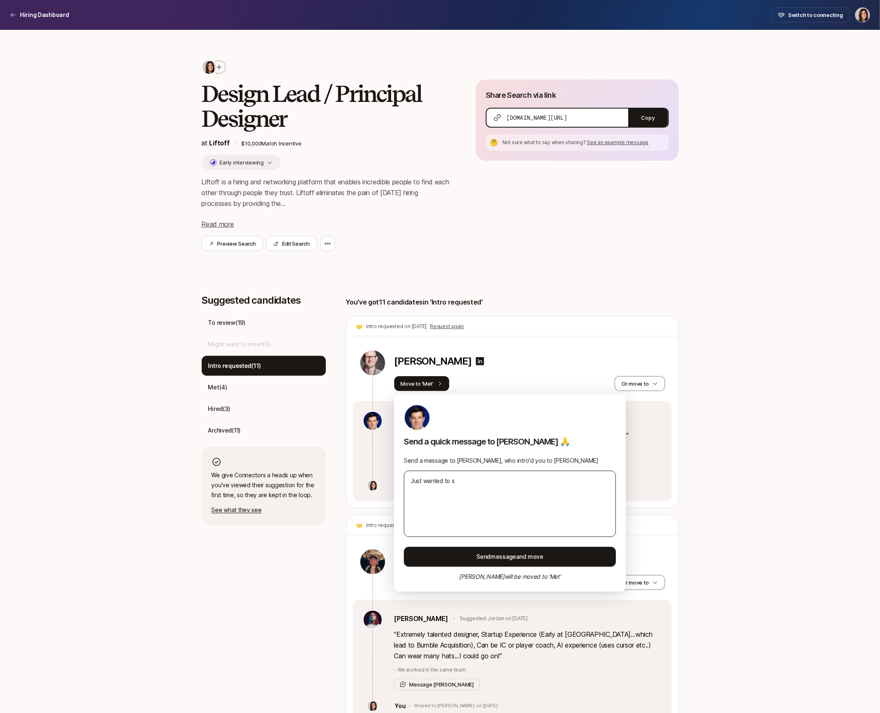
type textarea "Just wanted to sa"
type textarea "x"
type textarea "Just wanted to say"
type textarea "x"
type textarea "Just wanted to say"
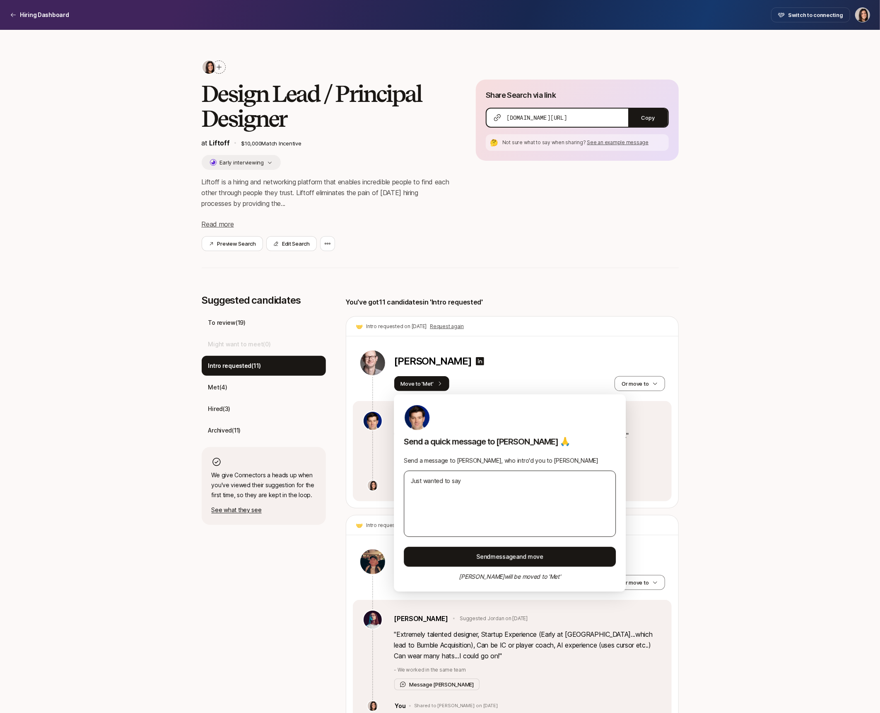
type textarea "x"
type textarea "Just wanted to say t"
type textarea "x"
type textarea "Just wanted to say th"
type textarea "x"
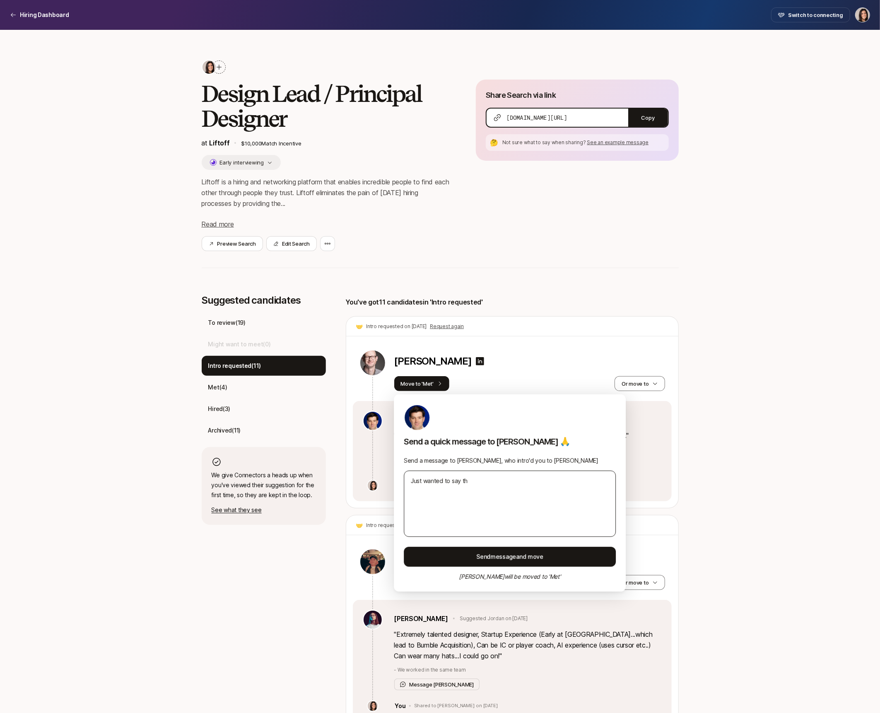
type textarea "Just wanted to say tha"
type textarea "x"
type textarea "Just wanted to say than"
type textarea "x"
type textarea "Just wanted to say thank"
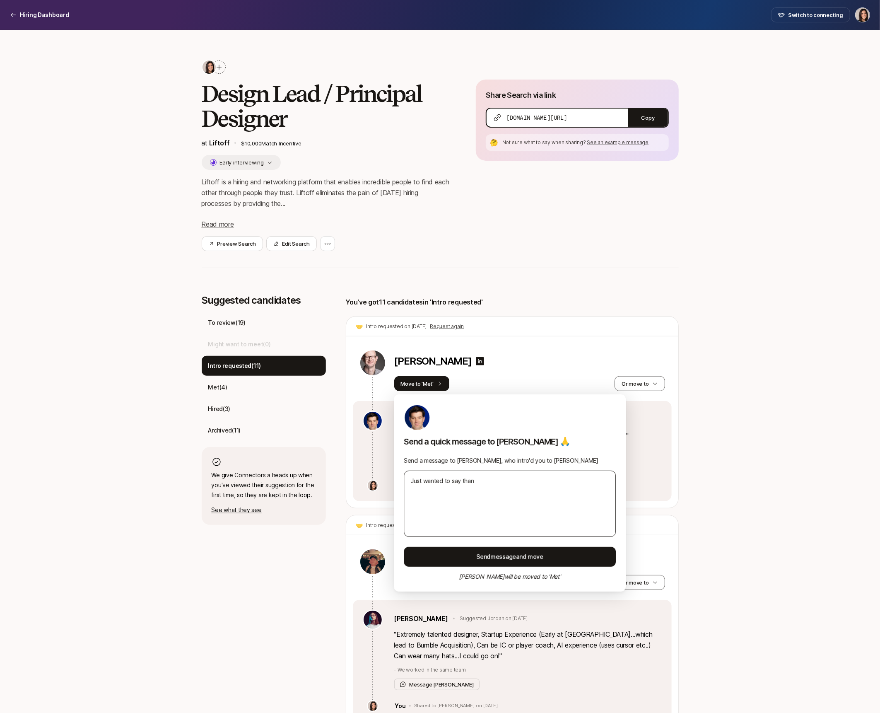
type textarea "x"
type textarea "Just wanted to say thank"
type textarea "x"
type textarea "Just wanted to say thank y"
type textarea "x"
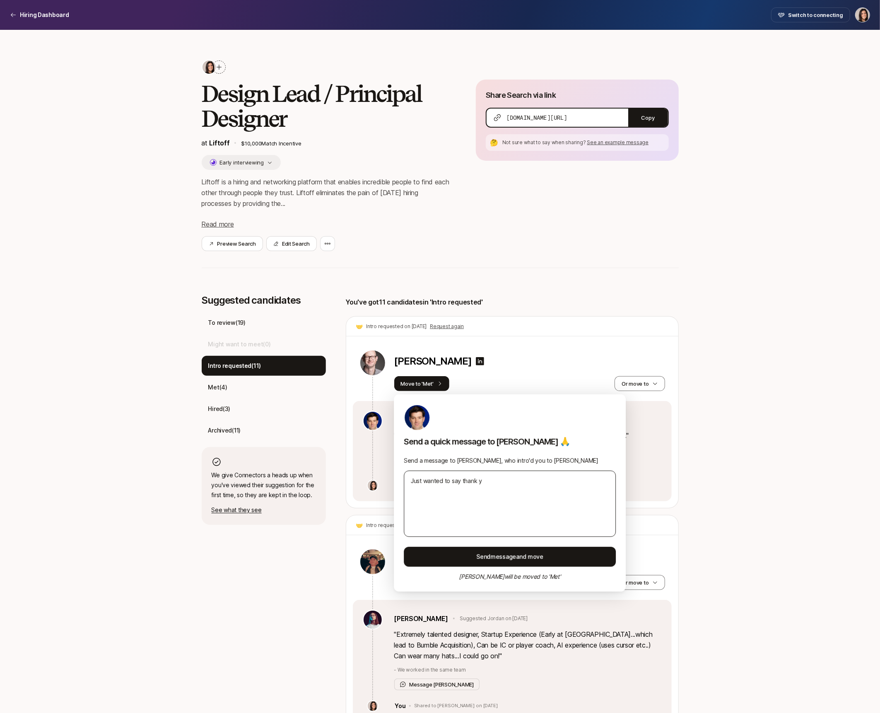
type textarea "Just wanted to say thank yo"
type textarea "x"
type textarea "Just wanted to say thank you"
type textarea "x"
type textarea "Just wanted to say thank you"
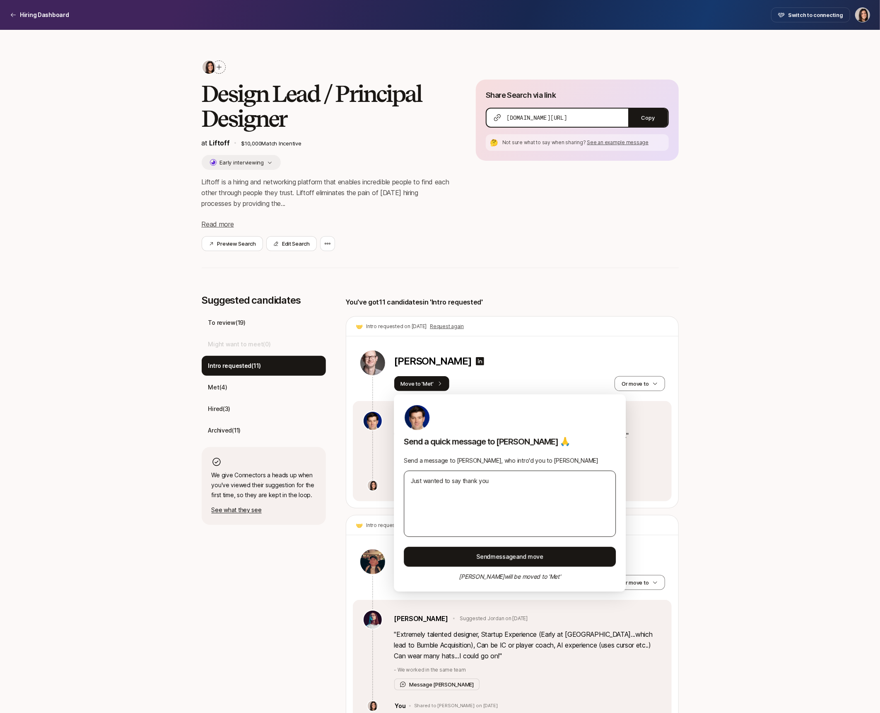
type textarea "x"
type textarea "Just wanted to say thank you f"
type textarea "x"
type textarea "Just wanted to say thank you fo"
type textarea "x"
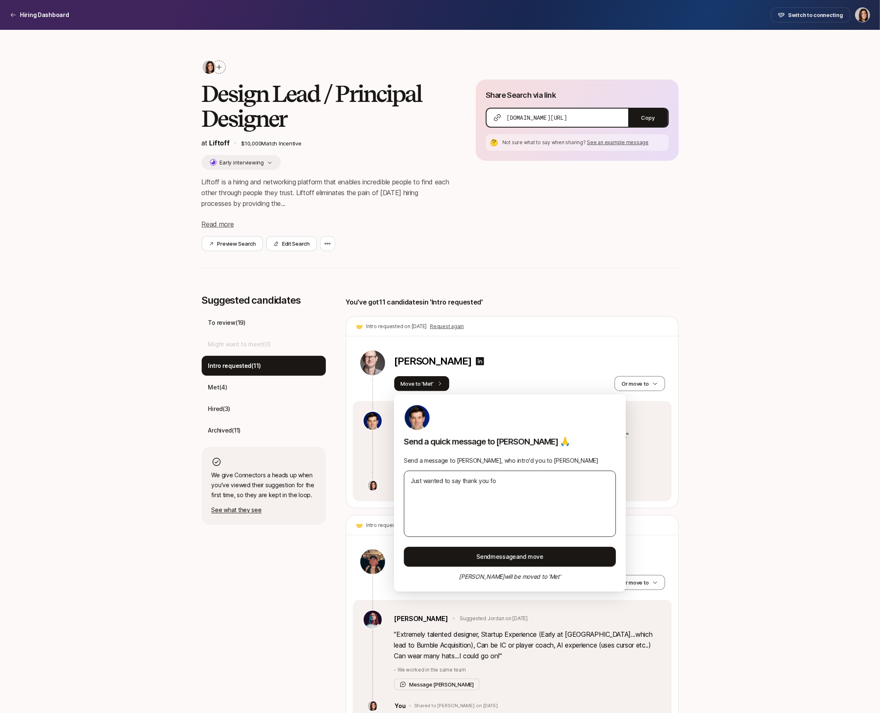
type textarea "Just wanted to say thank you for"
type textarea "x"
type textarea "Just wanted to say thank you for"
type textarea "x"
type textarea "Just wanted to say thank you for i"
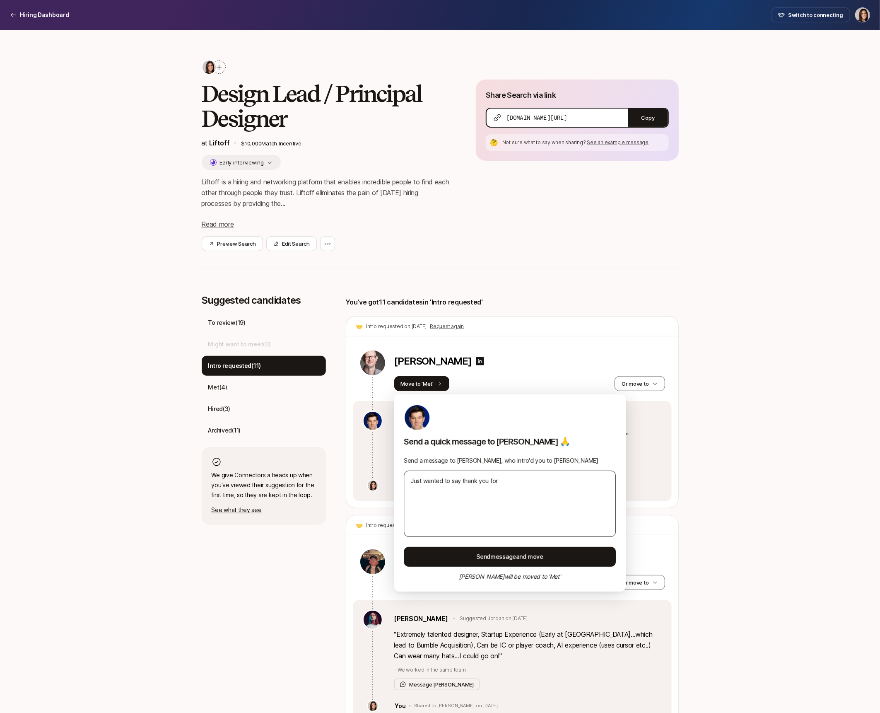
type textarea "x"
type textarea "Just wanted to say thank you for in"
type textarea "x"
type textarea "Just wanted to say thank you for ing"
type textarea "x"
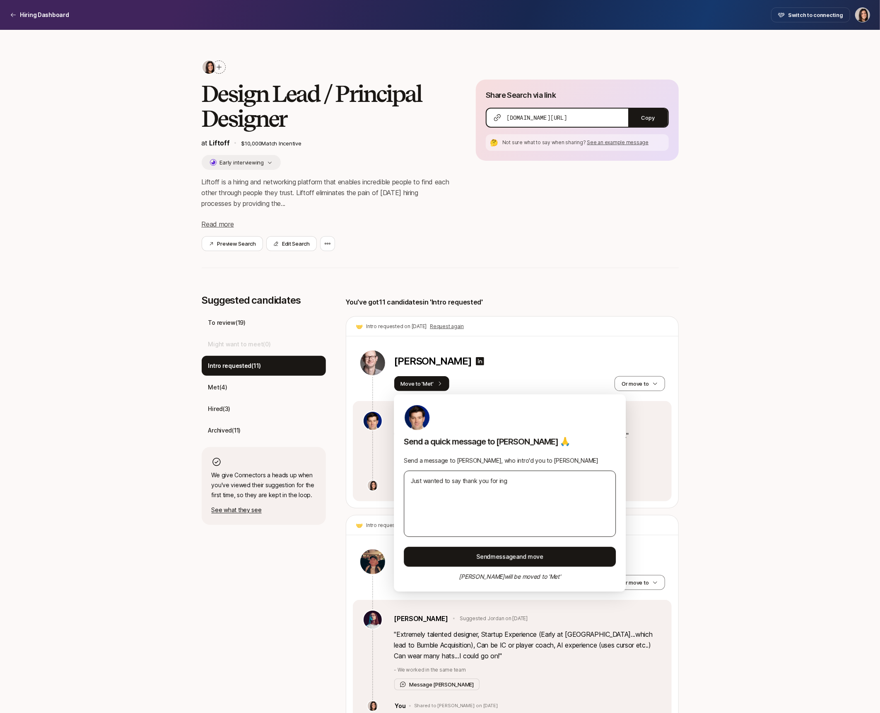
type textarea "Just wanted to say thank you for in"
type textarea "x"
type textarea "Just wanted to say thank you for int"
type textarea "x"
type textarea "Just wanted to say thank you for intr"
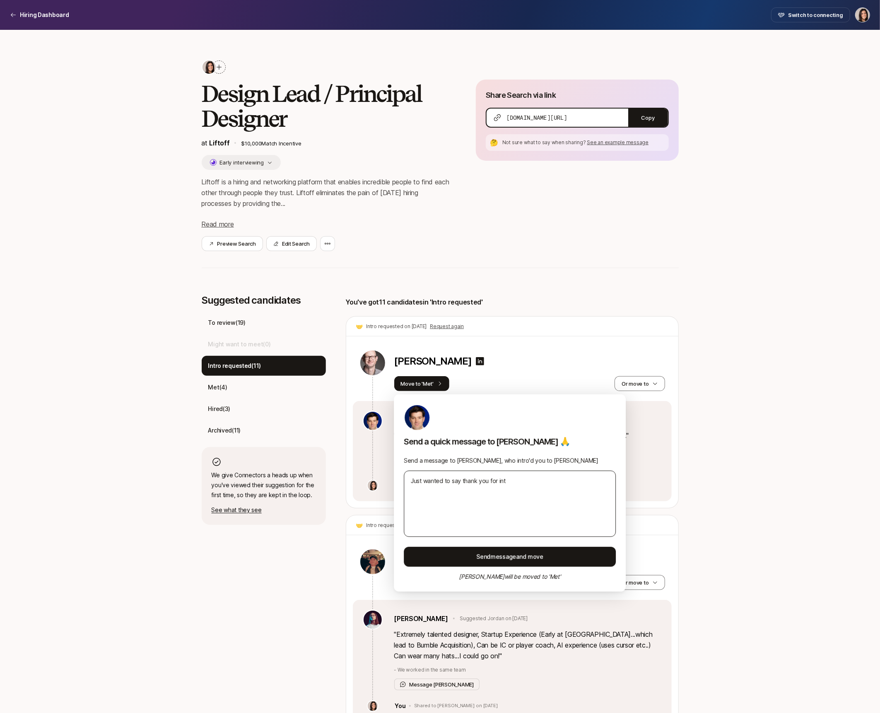
type textarea "x"
type textarea "Just wanted to say thank you for intro"
type textarea "x"
type textarea "Just wanted to say thank you for intro'"
type textarea "x"
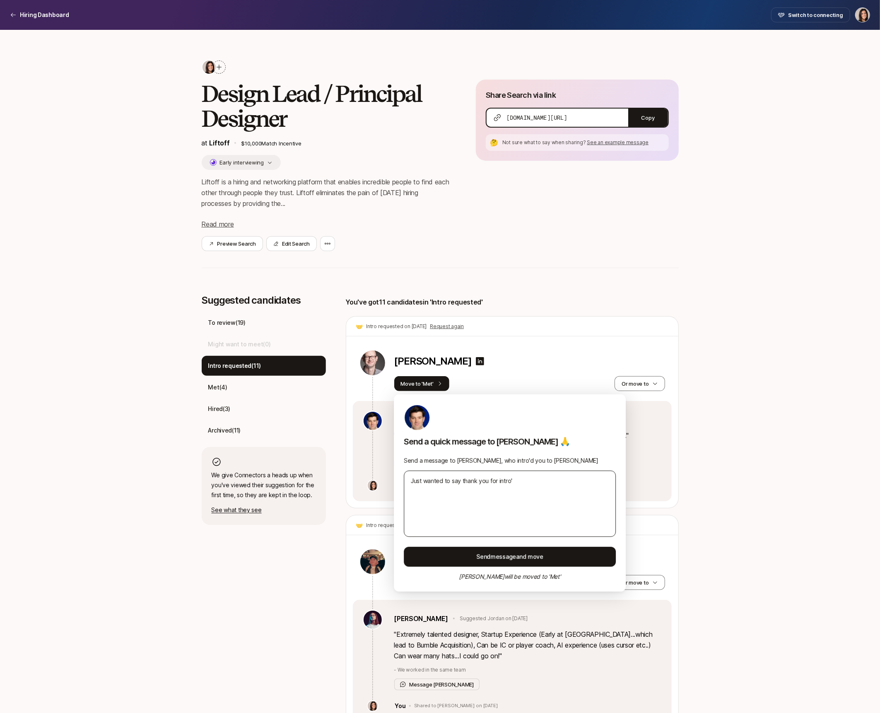
type textarea "Just wanted to say thank you for intro'i"
type textarea "x"
type textarea "Just wanted to say thank you for intro'in"
type textarea "x"
type textarea "Just wanted to say thank you for intro'ing"
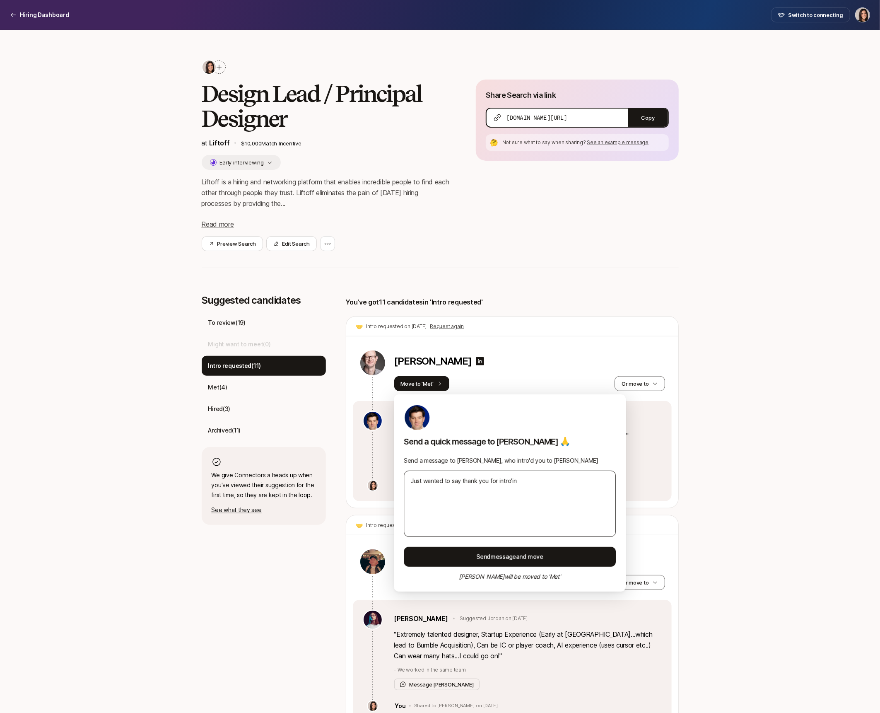
type textarea "x"
type textarea "Just wanted to say thank you for intro'ing"
type textarea "x"
type textarea "Just wanted to say thank you for intro'ing u"
type textarea "x"
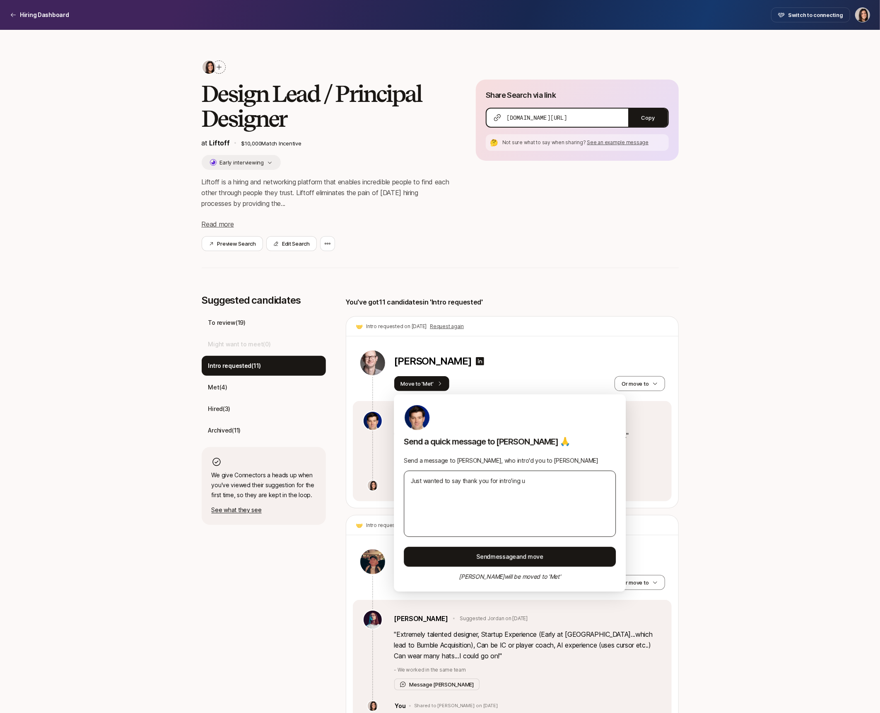
type textarea "Just wanted to say thank you for intro'ing us"
type textarea "x"
type textarea "Just wanted to say thank you for intro'ing us"
type textarea "x"
type textarea "Just wanted to say thank you for intro'ing us t"
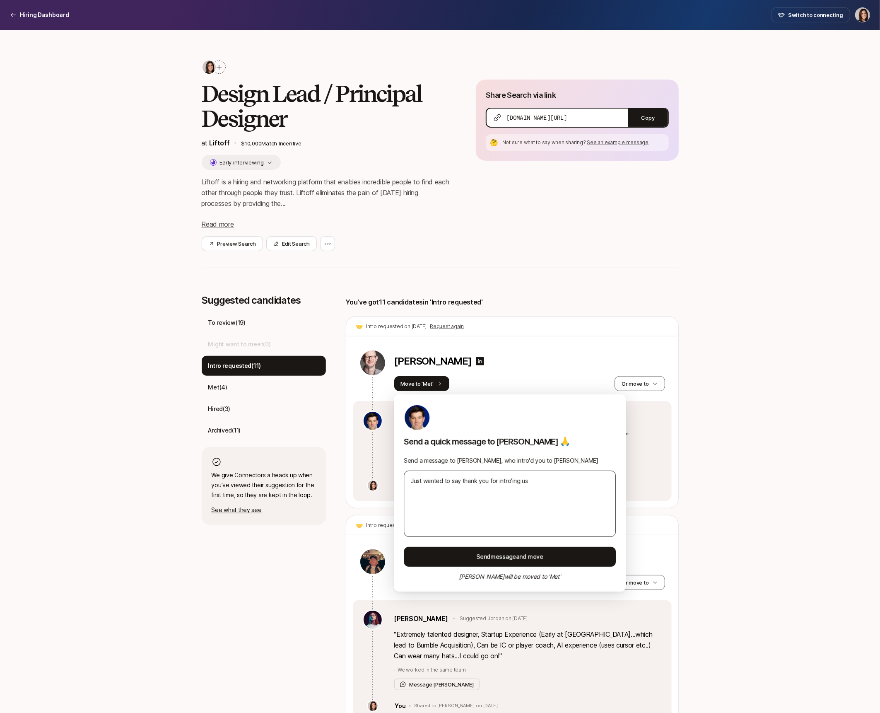
type textarea "x"
type textarea "Just wanted to say thank you for intro'ing us to"
type textarea "x"
type textarea "Just wanted to say thank you for intro'ing us to"
type textarea "x"
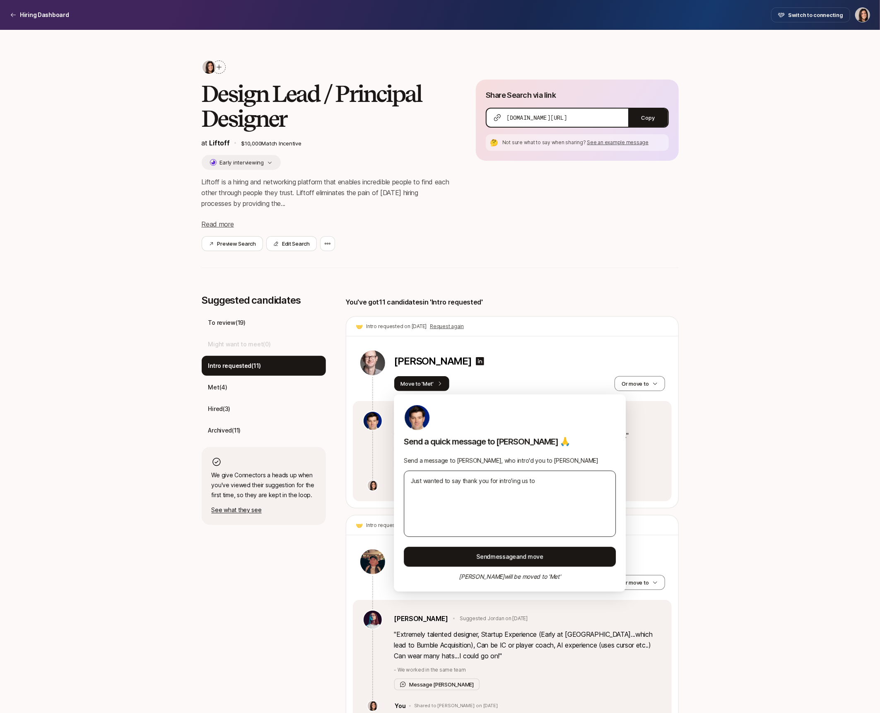
type textarea "Just wanted to say thank you for intro'ing us to"
type textarea "x"
type textarea "Just wanted to say thank you for intro'ing us t"
type textarea "x"
type textarea "Just wanted to say thank you for intro'ing us to"
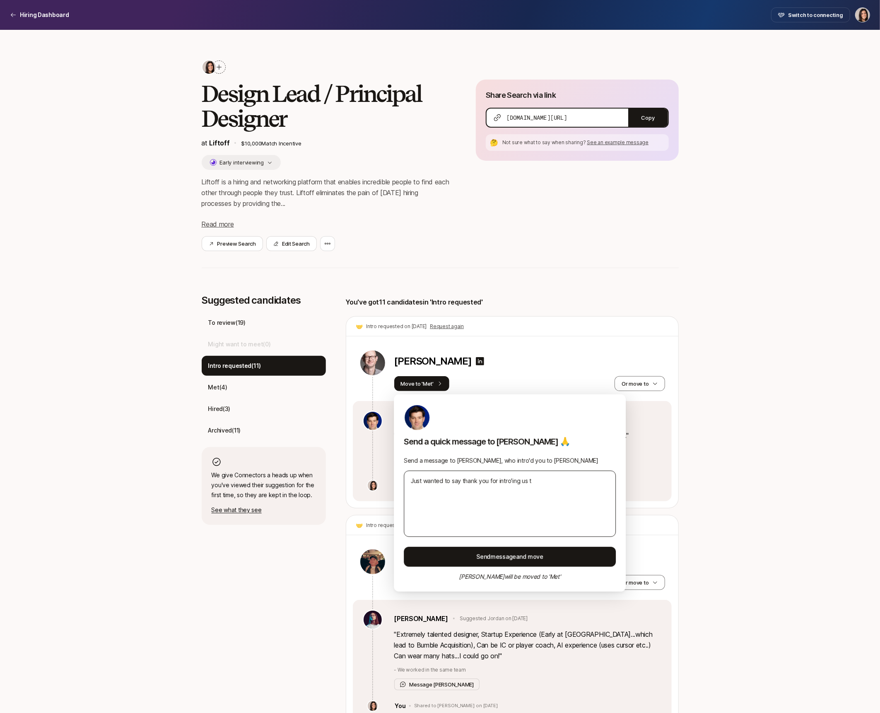
type textarea "x"
type textarea "Just wanted to say thank you for intro'ing us to"
type textarea "x"
type textarea "Just wanted to say thank you for intro'ing us to M"
type textarea "x"
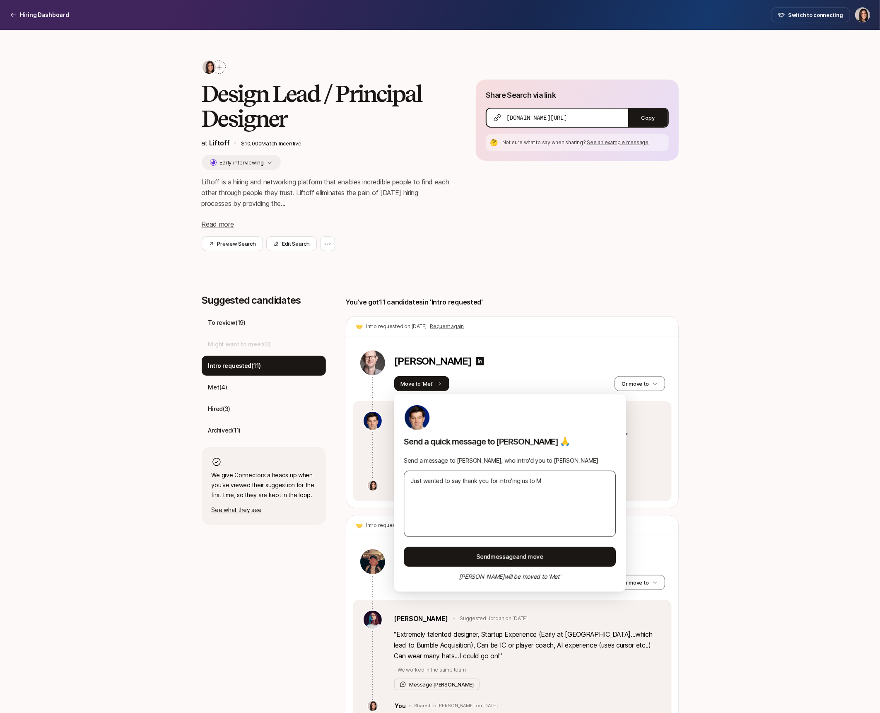
type textarea "Just wanted to say thank you for intro'ing us to Ma"
type textarea "x"
type textarea "Just wanted to say thank you for intro'ing us to Mat"
type textarea "x"
type textarea "Just wanted to say thank you for intro'ing us to Matt"
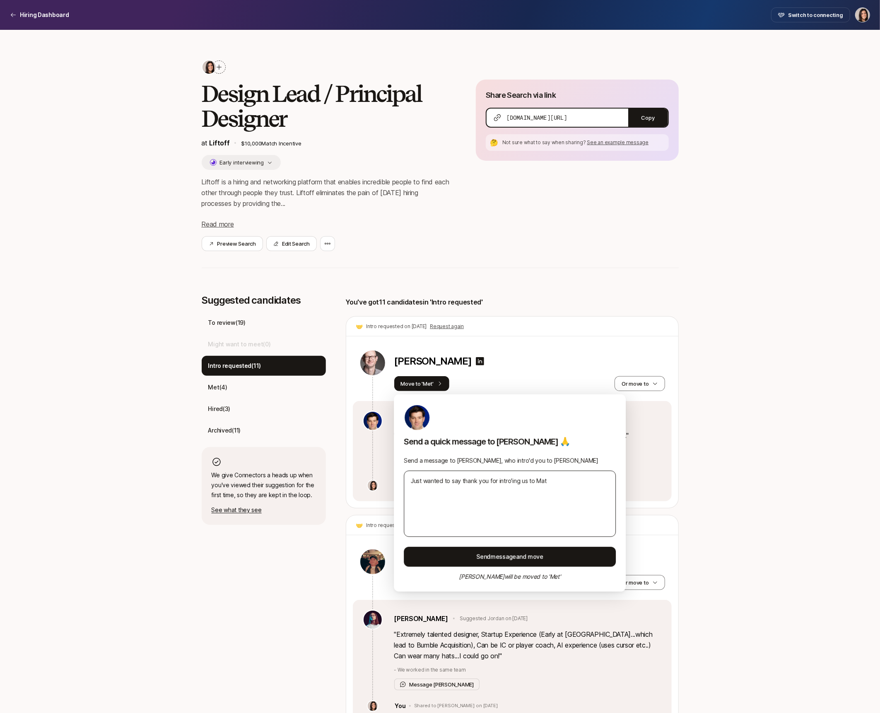
type textarea "x"
type textarea "Just wanted to say thank you for intro'ing us to Matt."
type textarea "x"
type textarea "Just wanted to say thank you for intro'ing us to Matt."
type textarea "x"
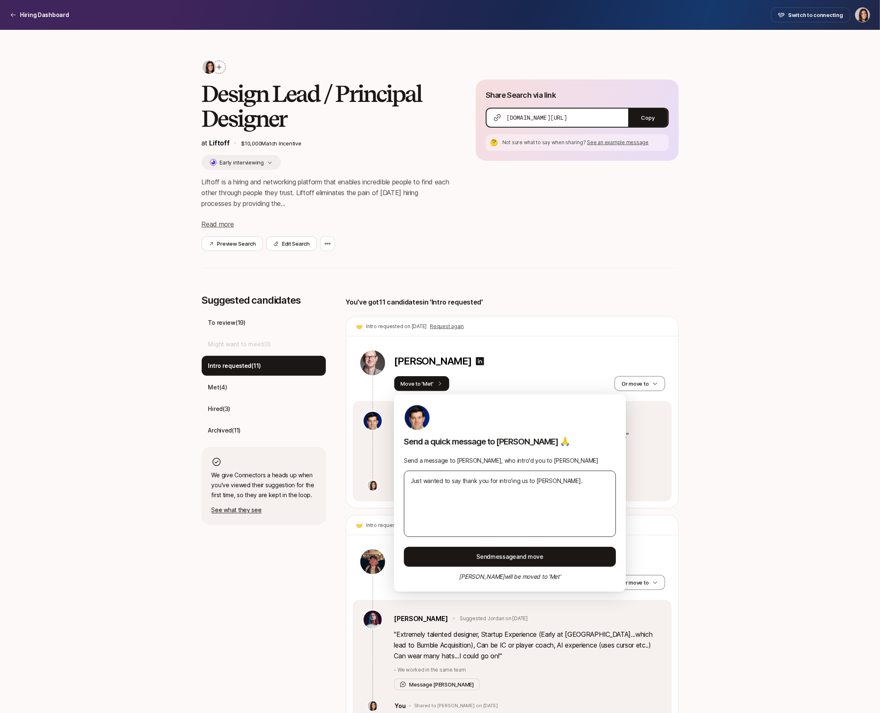
type textarea "Just wanted to say thank you for intro'ing us to Matt. I"
type textarea "x"
type textarea "Just wanted to say thank you for intro'ing us to Matt. It"
type textarea "x"
type textarea "Just wanted to say thank you for intro'ing us to Matt. It'"
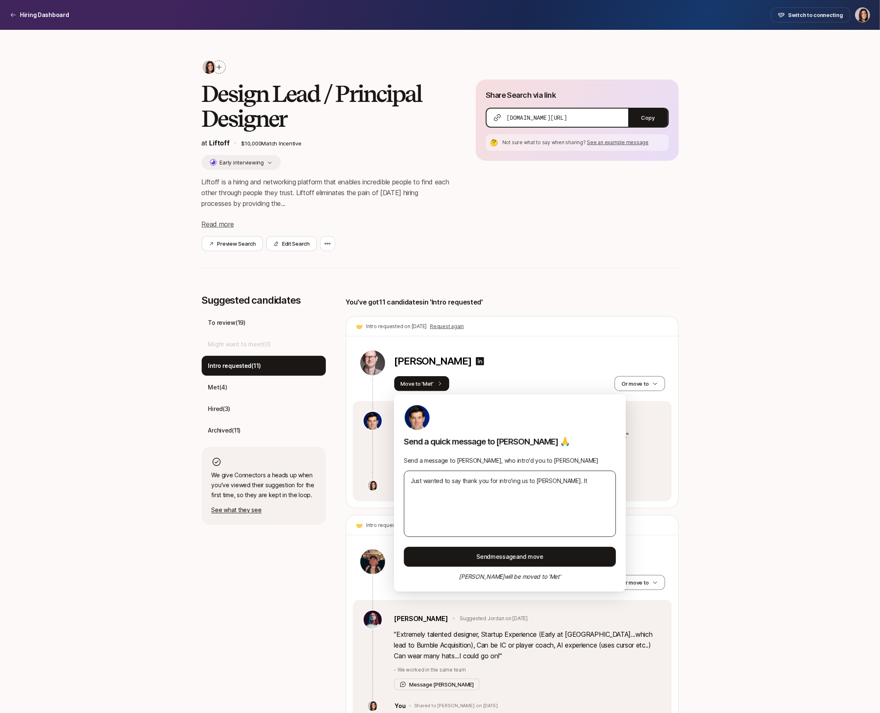
type textarea "x"
type textarea "Just wanted to say thank you for intro'ing us to Matt. It's"
type textarea "x"
type textarea "Just wanted to say thank you for intro'ing us to Matt. It's"
type textarea "x"
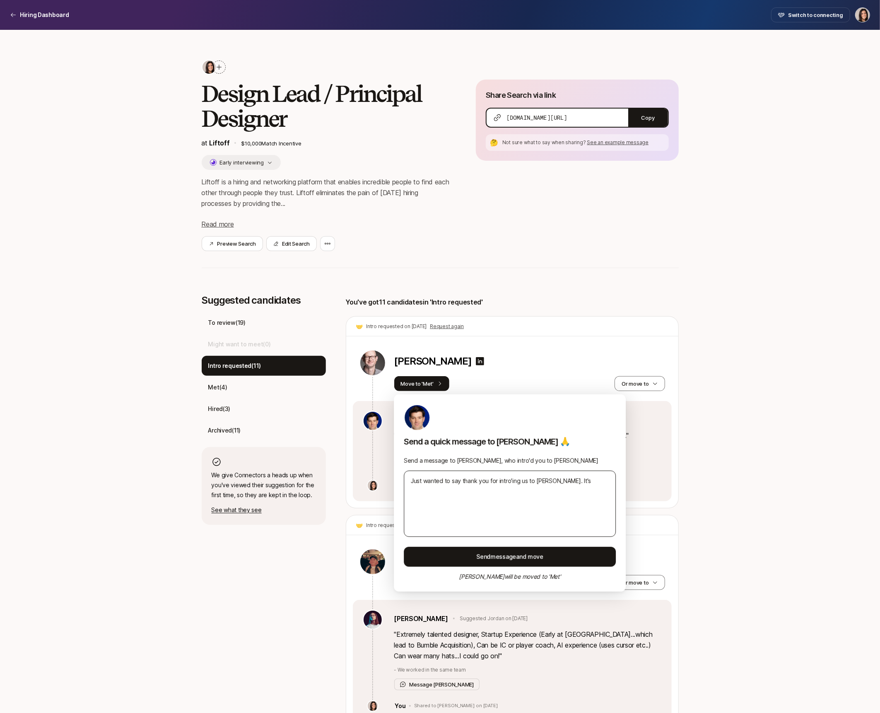
type textarea "Just wanted to say thank you for intro'ing us to Matt. It's b"
type textarea "x"
type textarea "Just wanted to say thank you for intro'ing us to Matt. It's be"
type textarea "x"
type textarea "Just wanted to say thank you for intro'ing us to Matt. It's bee"
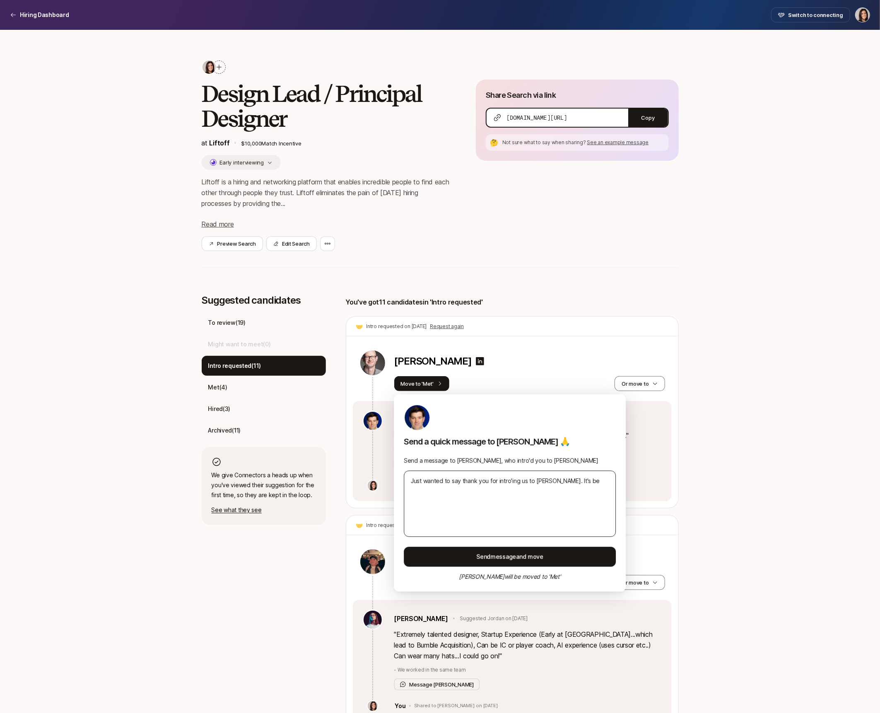
type textarea "x"
type textarea "Just wanted to say thank you for intro'ing us to Matt. It's been"
type textarea "x"
type textarea "Just wanted to say thank you for intro'ing us to Matt. It's been"
type textarea "x"
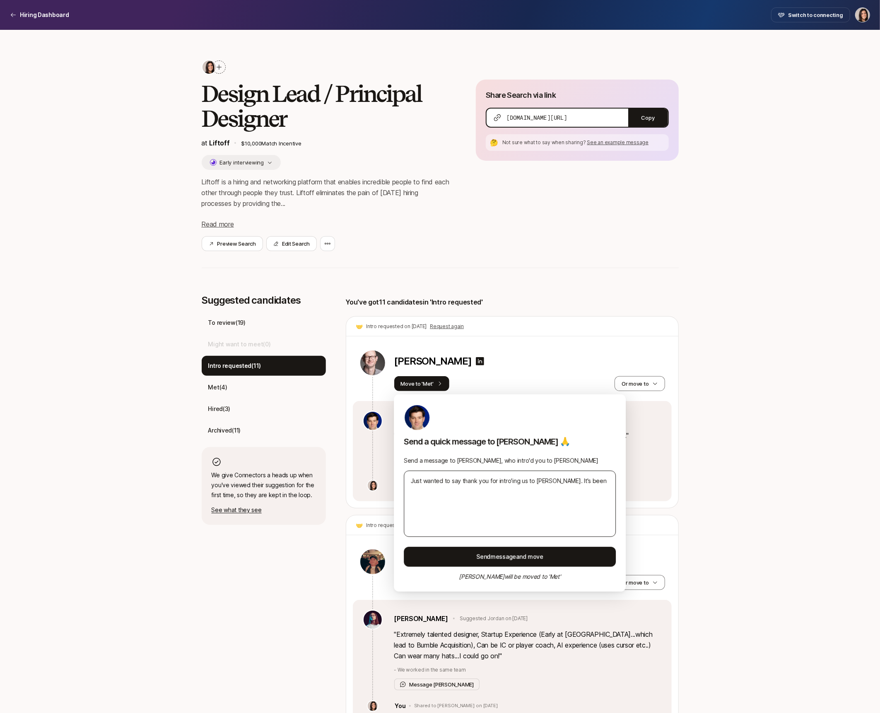
type textarea "Just wanted to say thank you for intro'ing us to Matt. It's been S"
type textarea "x"
type textarea "Just wanted to say thank you for intro'ing us to Matt. It's been SO"
type textarea "x"
type textarea "Just wanted to say thank you for intro'ing us to Matt. It's been SO"
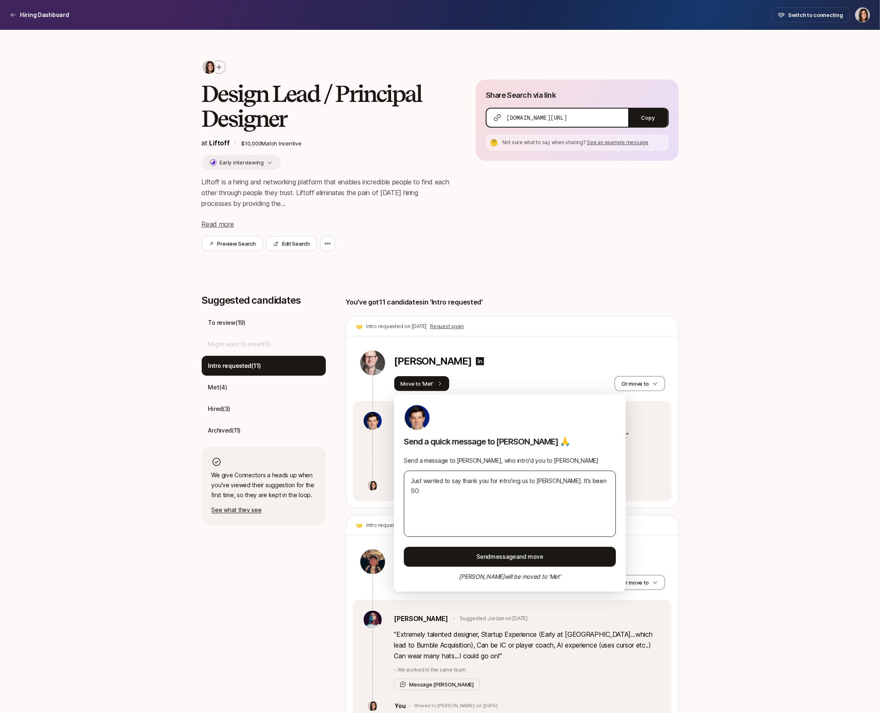
type textarea "x"
type textarea "Just wanted to say thank you for intro'ing us to Matt. It's been SO v"
type textarea "x"
type textarea "Just wanted to say thank you for intro'ing us to Matt. It's been SO va"
type textarea "x"
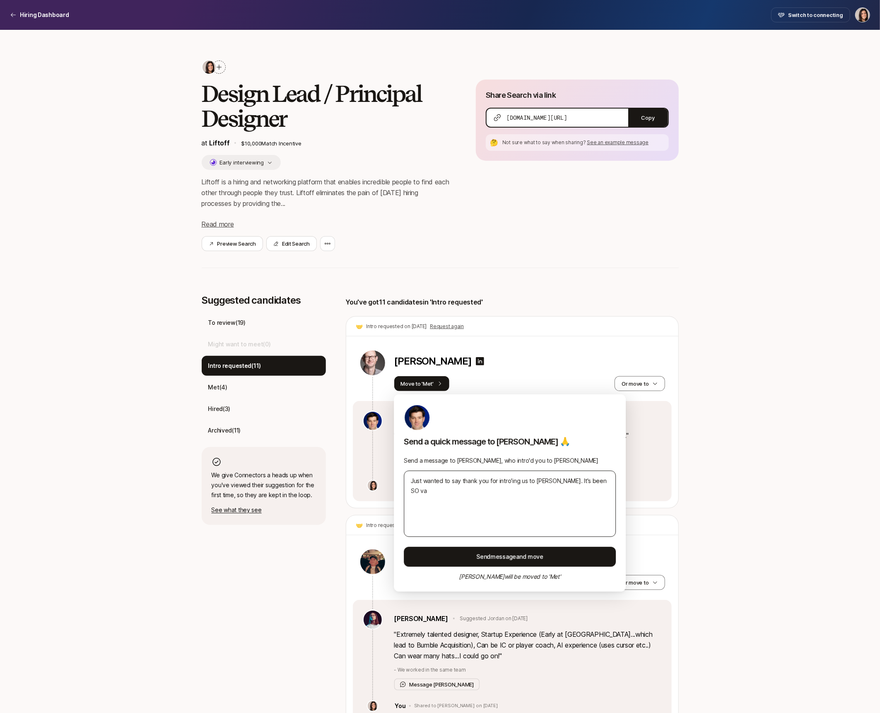
type textarea "Just wanted to say thank you for intro'ing us to Matt. It's been SO val"
type textarea "x"
type textarea "Just wanted to say thank you for intro'ing us to Matt. It's been SO valu"
type textarea "x"
type textarea "Just wanted to say thank you for intro'ing us to Matt. It's been SO valua"
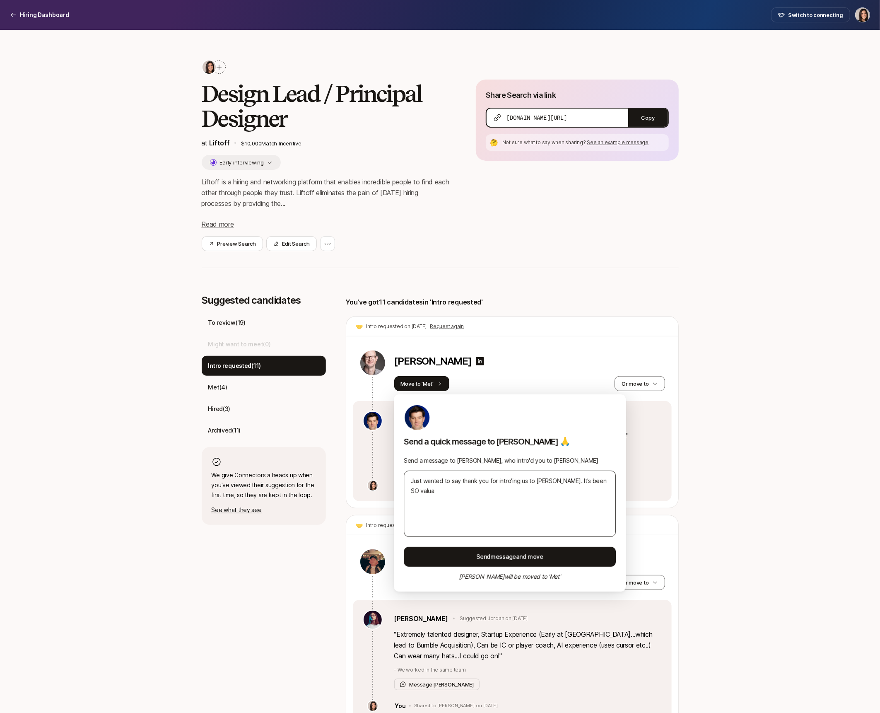
type textarea "x"
type textarea "Just wanted to say thank you for intro'ing us to Matt. It's been SO valuab"
type textarea "x"
type textarea "Just wanted to say thank you for intro'ing us to Matt. It's been SO valuabl"
type textarea "x"
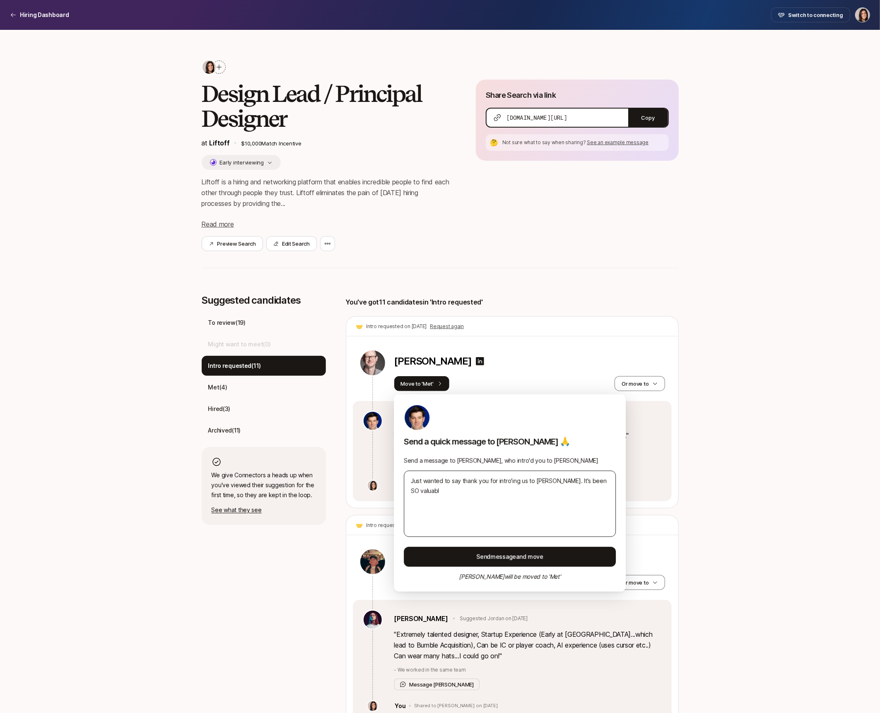
type textarea "Just wanted to say thank you for intro'ing us to Matt. It's been SO valuable"
type textarea "x"
type textarea "Just wanted to say thank you for intro'ing us to Matt. It's been SO valuable"
type textarea "x"
type textarea "Just wanted to say thank you for intro'ing us to Matt. It's been SO valuable t"
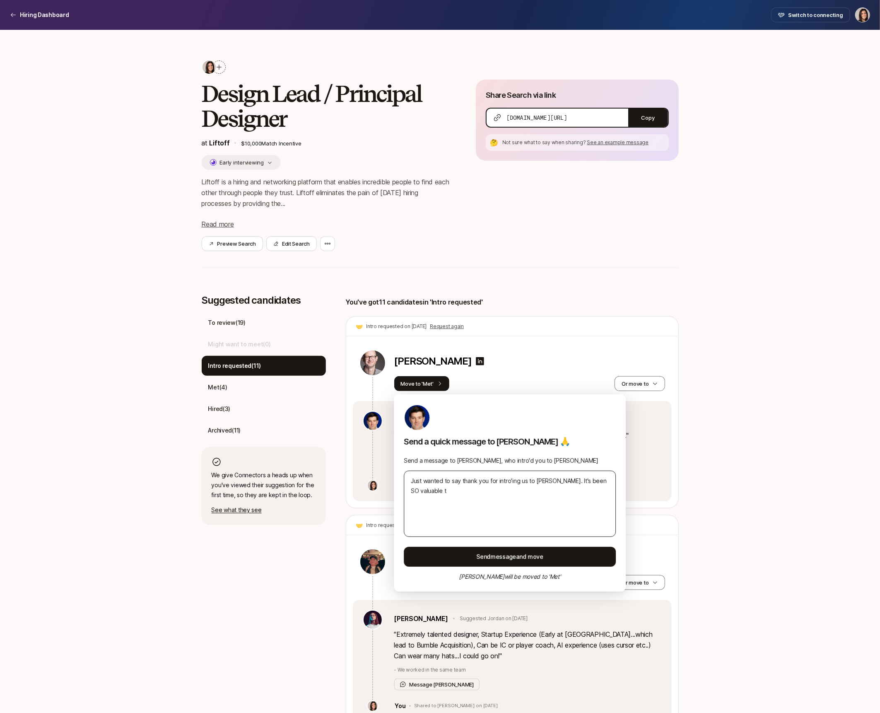
type textarea "x"
type textarea "Just wanted to say thank you for intro'ing us to Matt. It's been SO valuable to"
type textarea "x"
type textarea "Just wanted to say thank you for intro'ing us to Matt. It's been SO valuable to"
type textarea "x"
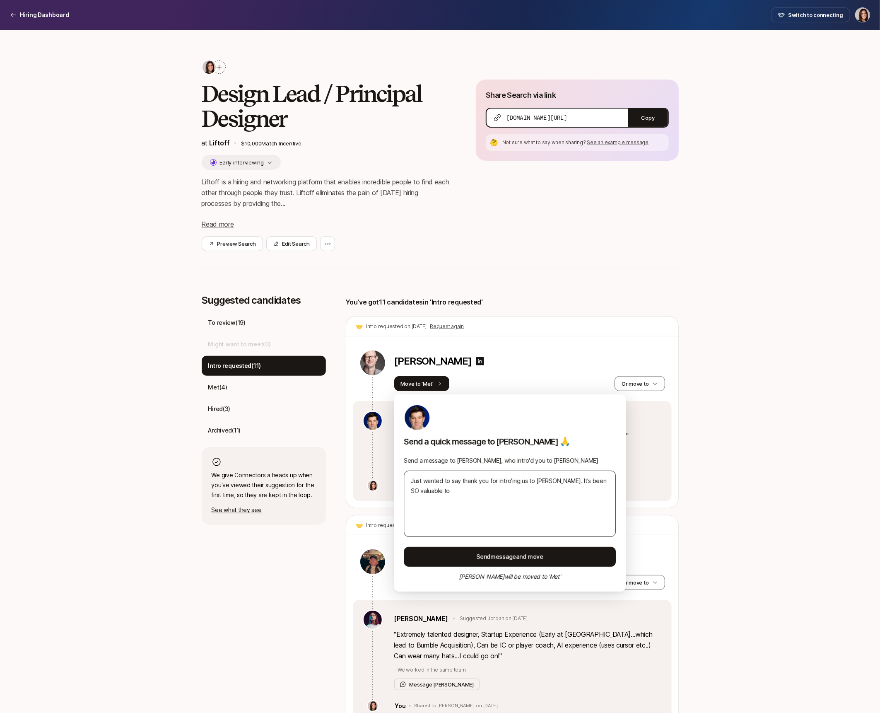
type textarea "Just wanted to say thank you for intro'ing us to Matt. It's been SO valuable to…"
type textarea "x"
type textarea "Just wanted to say thank you for intro'ing us to Matt. It's been SO valuable to…"
type textarea "x"
type textarea "Just wanted to say thank you for intro'ing us to Matt. It's been SO valuable to…"
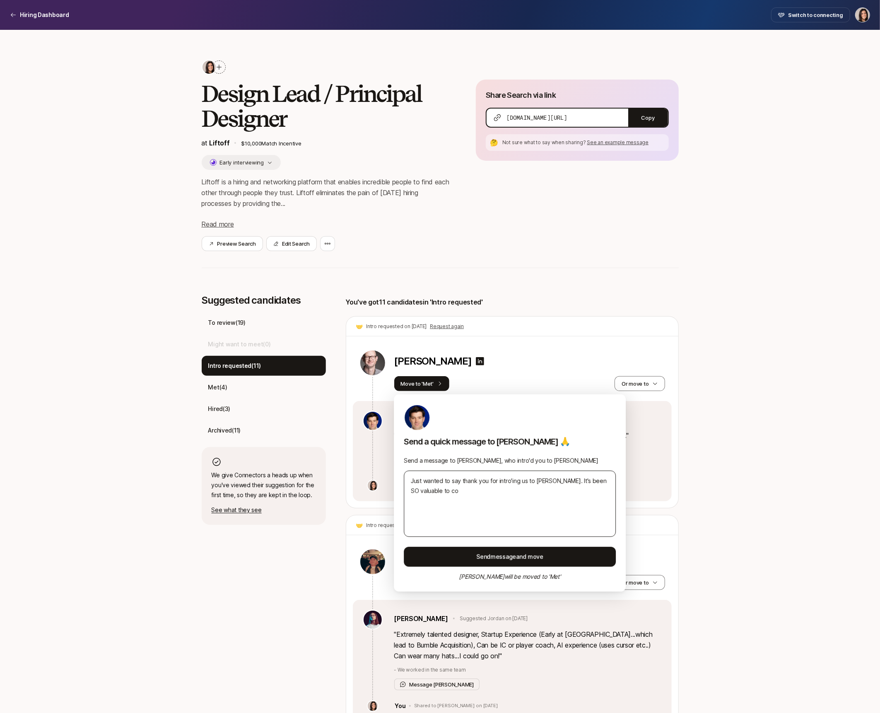
type textarea "x"
type textarea "Just wanted to say thank you for intro'ing us to Matt. It's been SO valuable to…"
type textarea "x"
type textarea "Just wanted to say thank you for intro'ing us to Matt. It's been SO valuable to…"
type textarea "x"
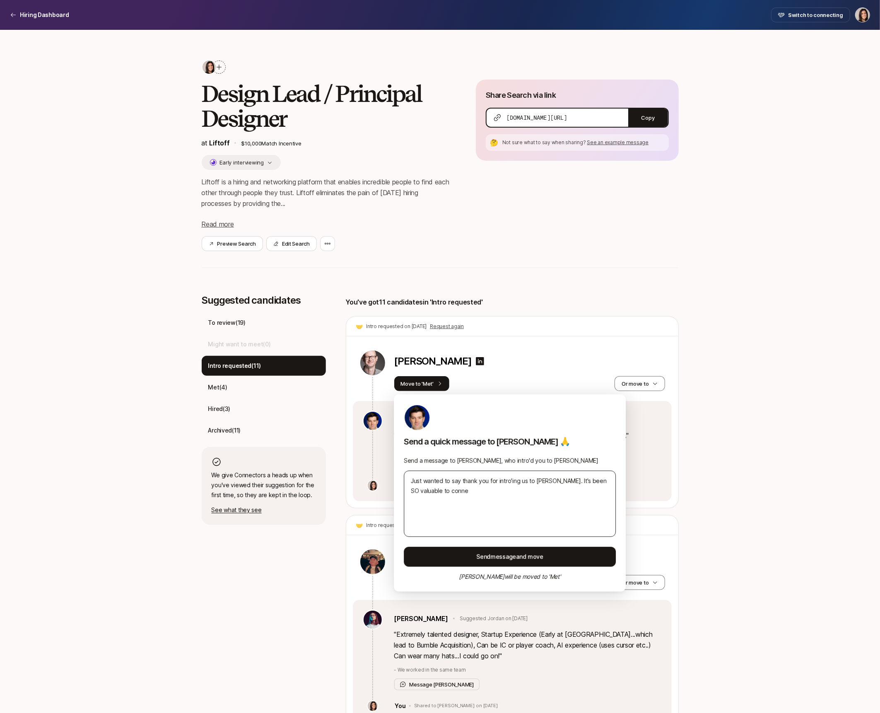
type textarea "Just wanted to say thank you for intro'ing us to Matt. It's been SO valuable to…"
type textarea "x"
type textarea "Just wanted to say thank you for intro'ing us to Matt. It's been SO valuable to…"
type textarea "x"
type textarea "Just wanted to say thank you for intro'ing us to Matt. It's been SO valuable to…"
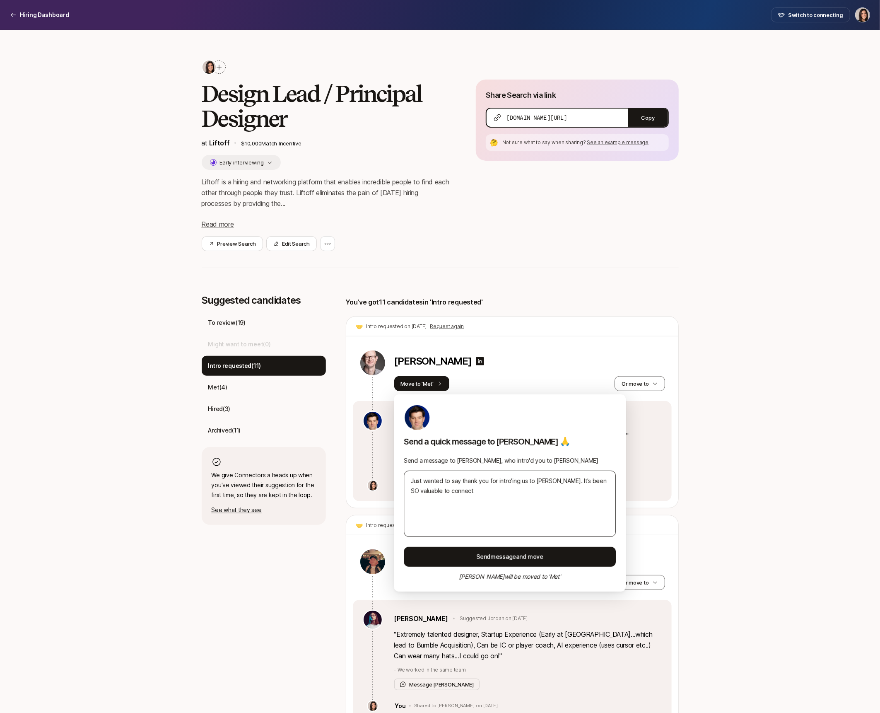
type textarea "x"
type textarea "Just wanted to say thank you for intro'ing us to Matt. It's been SO valuable to…"
type textarea "x"
type textarea "Just wanted to say thank you for intro'ing us to Matt. It's been SO valuable to…"
type textarea "x"
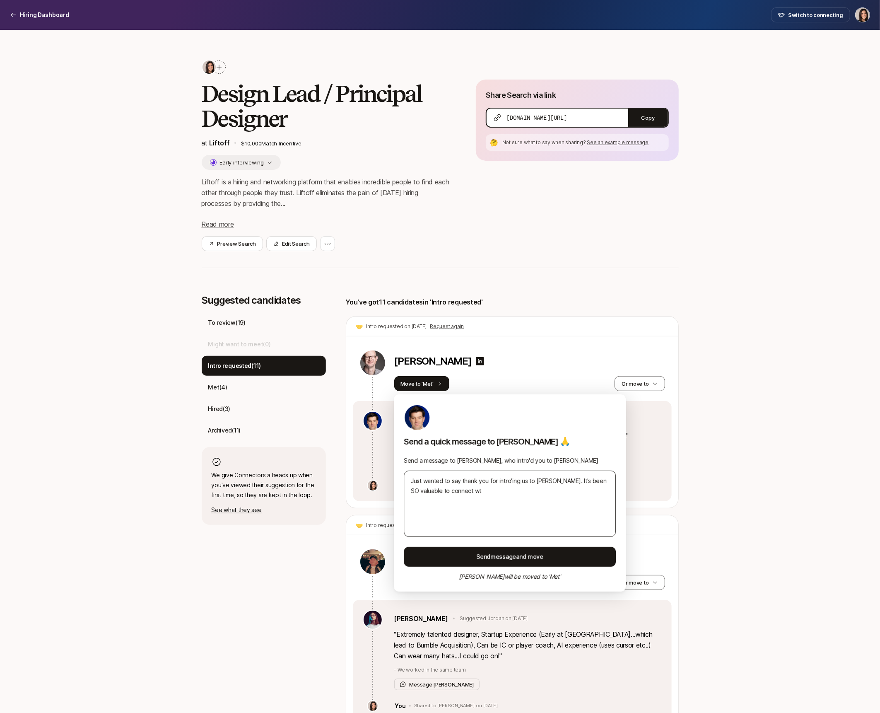
type textarea "Just wanted to say thank you for intro'ing us to Matt. It's been SO valuable to…"
type textarea "x"
type textarea "Just wanted to say thank you for intro'ing us to Matt. It's been SO valuable to…"
type textarea "x"
type textarea "Just wanted to say thank you for intro'ing us to Matt. It's been SO valuable to…"
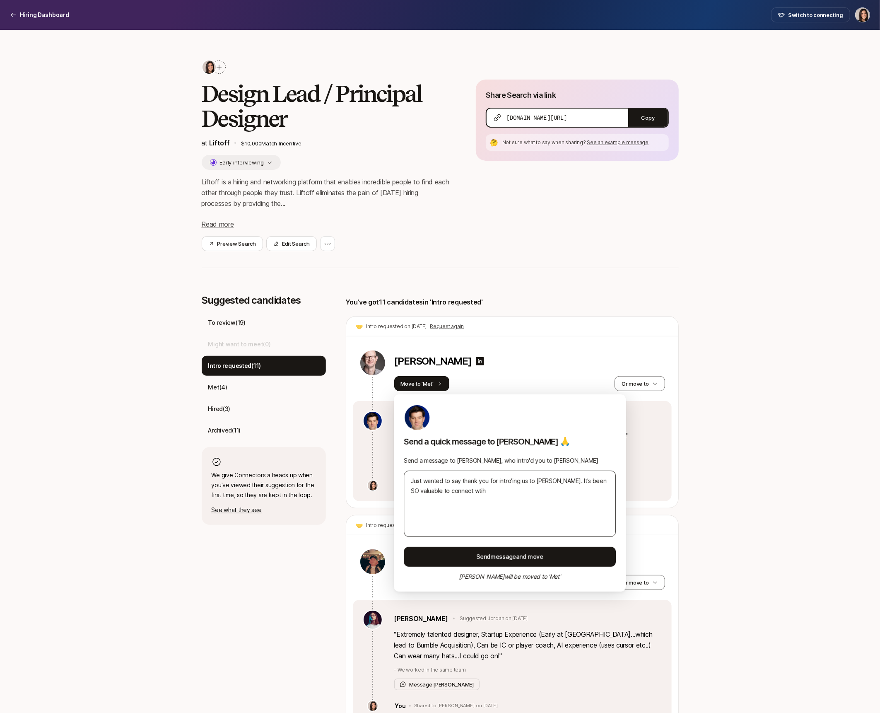
type textarea "x"
type textarea "Just wanted to say thank you for intro'ing us to Matt. It's been SO valuable to…"
type textarea "x"
click at [501, 519] on textarea "Just wanted to say thank you for intro'ing us to Matt. It's been SO valuable to…" at bounding box center [510, 504] width 212 height 66
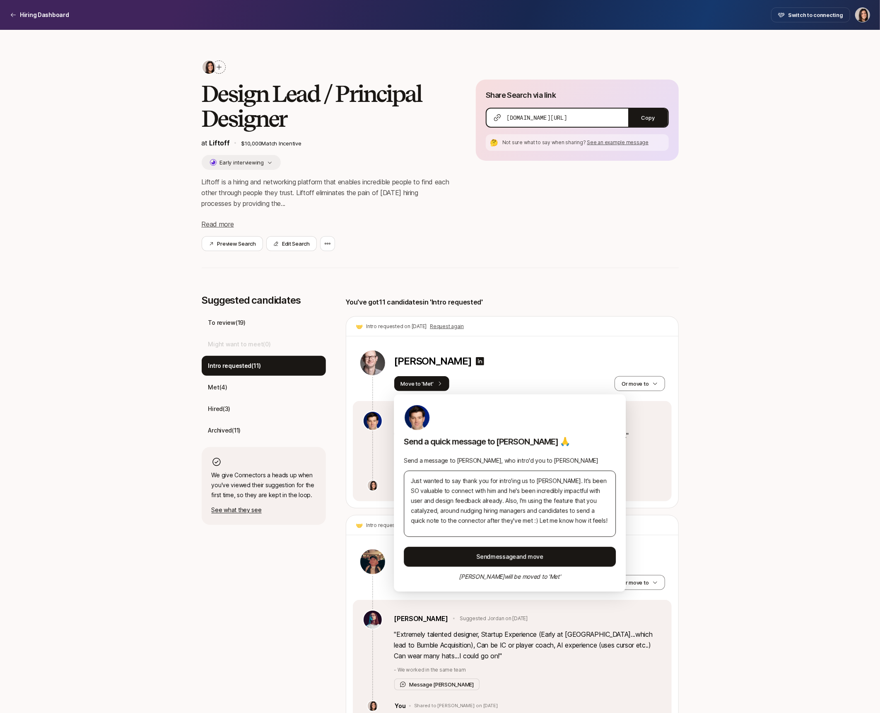
click at [501, 519] on textarea "Just wanted to say thank you for intro'ing us to Matt. It's been SO valuable to…" at bounding box center [510, 504] width 212 height 66
click at [487, 486] on textarea "Just wanted to say thank you for intro'ing us to Matt. It's been SO valuable to…" at bounding box center [510, 504] width 212 height 66
click at [488, 482] on textarea "Just wanted to say thank you for intro'ing us to Matt. It's been SO valuable to…" at bounding box center [510, 504] width 212 height 66
click at [488, 500] on textarea "Just wanted to say thank you so much for intro'ing us to Matt. It's been SO val…" at bounding box center [510, 504] width 212 height 66
drag, startPoint x: 423, startPoint y: 522, endPoint x: 402, endPoint y: 522, distance: 21.5
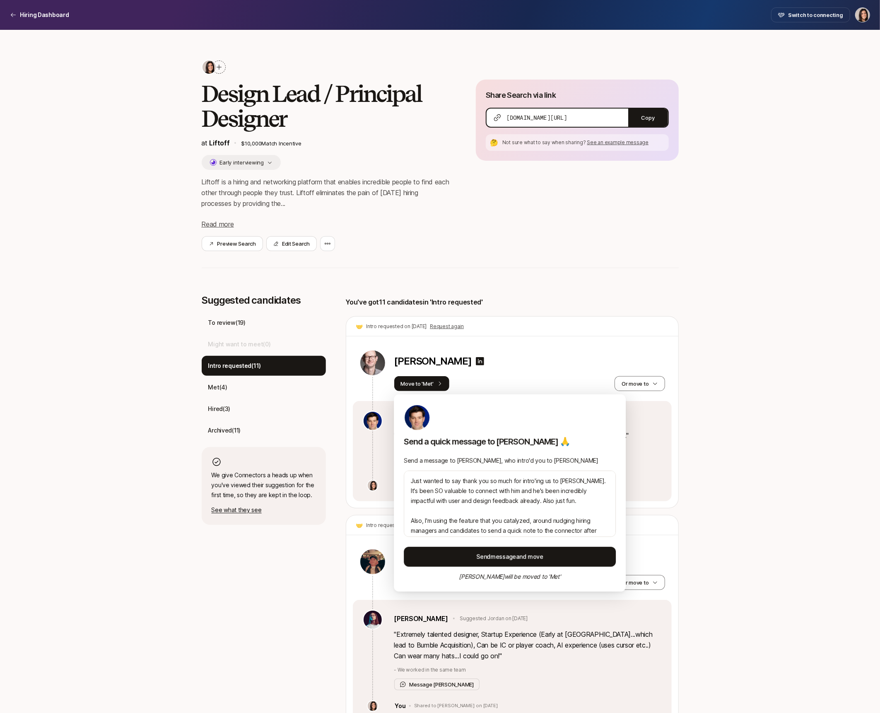
click at [403, 522] on div "Send a quick message to Eric 🙏 Send a message to Eric Antonow, who intro'd you …" at bounding box center [510, 492] width 232 height 197
drag, startPoint x: 566, startPoint y: 511, endPoint x: 627, endPoint y: 511, distance: 61.3
click at [627, 511] on body "Hiring Dashboard Hiring Dashboard Switch to connecting Design Lead / Principal …" at bounding box center [440, 356] width 880 height 713
click at [592, 512] on textarea "Just wanted to say thank you so much for intro'ing us to Matt. It's been SO val…" at bounding box center [510, 504] width 212 height 66
drag, startPoint x: 579, startPoint y: 511, endPoint x: 609, endPoint y: 510, distance: 29.4
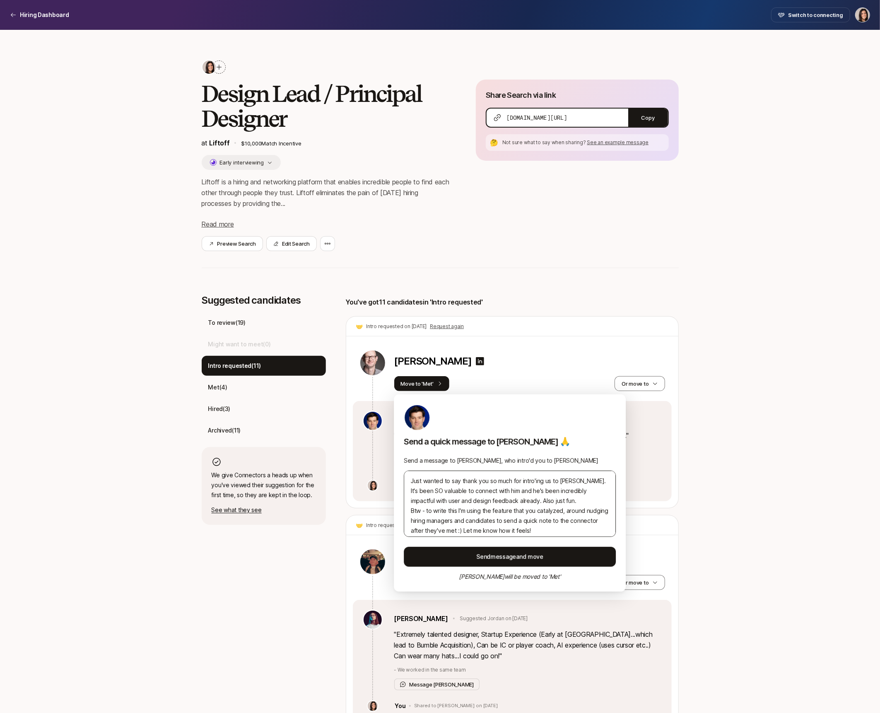
click at [609, 510] on textarea "Just wanted to say thank you so much for intro'ing us to Matt. It's been SO val…" at bounding box center [510, 504] width 212 height 66
click at [492, 511] on textarea "Just wanted to say thank you so much for intro'ing us to Matt. It's been SO val…" at bounding box center [510, 504] width 212 height 66
drag, startPoint x: 588, startPoint y: 509, endPoint x: 566, endPoint y: 509, distance: 22.4
click at [567, 509] on textarea "Just wanted to say thank you so much for intro'ing us to Matt. It's been SO val…" at bounding box center [510, 504] width 212 height 66
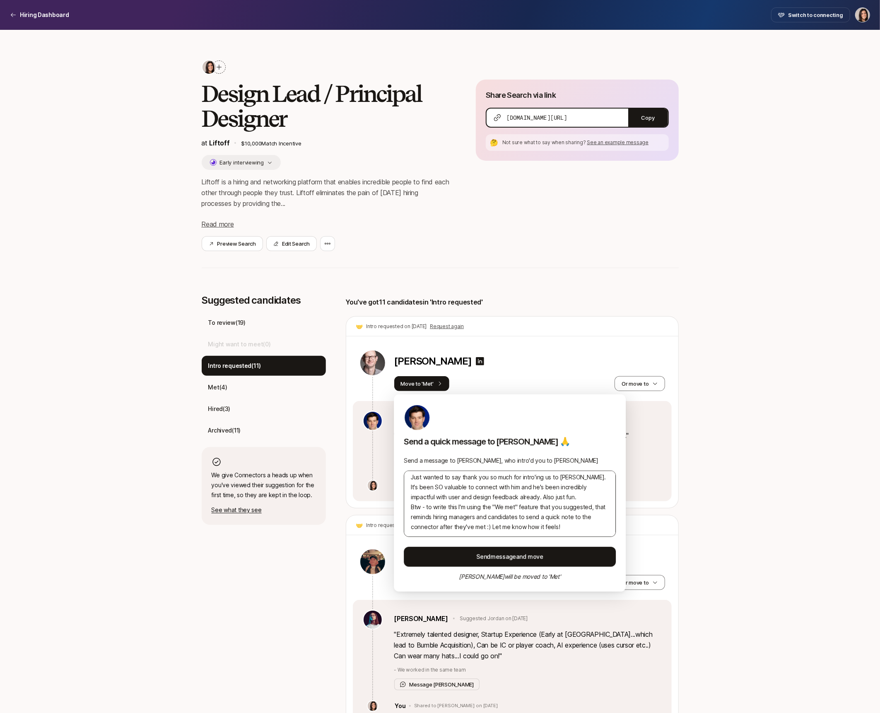
click at [570, 525] on textarea "Just wanted to say thank you so much for intro'ing us to Matt. It's been SO val…" at bounding box center [510, 504] width 212 height 66
click at [457, 506] on textarea "Just wanted to say thank you so much for intro'ing us to Matt. It's been SO val…" at bounding box center [510, 504] width 212 height 66
click at [458, 531] on textarea "Just wanted to say thank you so much for intro'ing us to Matt. It's been SO val…" at bounding box center [510, 504] width 212 height 66
click at [462, 536] on textarea "Just wanted to say thank you so much for intro'ing us to Matt. It's been SO val…" at bounding box center [510, 504] width 212 height 66
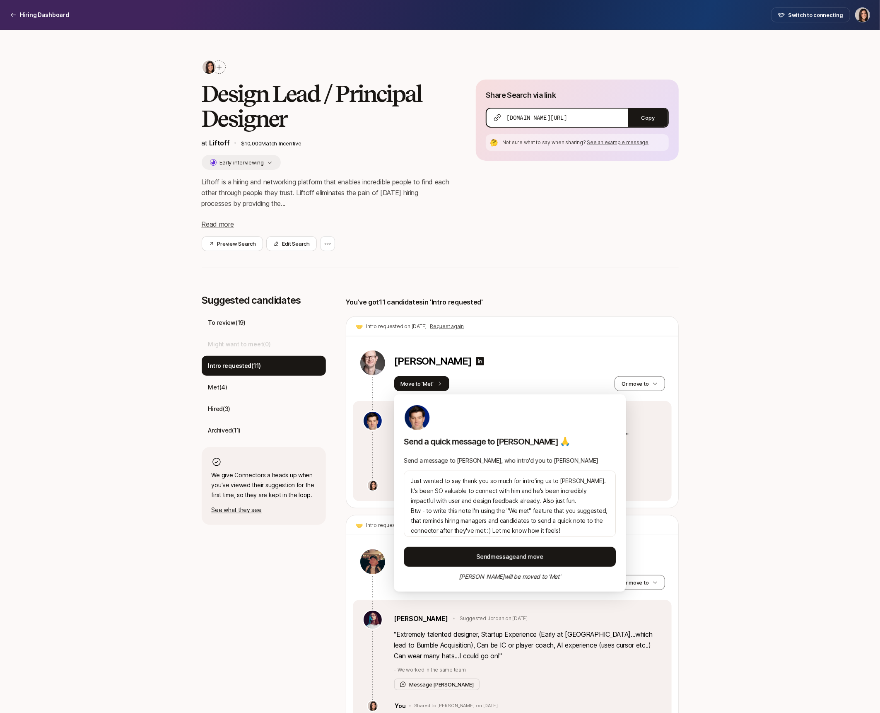
drag, startPoint x: 563, startPoint y: 529, endPoint x: 371, endPoint y: 454, distance: 205.6
click at [371, 454] on body "Hiring Dashboard Hiring Dashboard Switch to connecting Design Lead / Principal …" at bounding box center [440, 356] width 880 height 713
click at [511, 504] on textarea "Just wanted to say thank you so much for intro'ing us to Matt. It's been SO val…" at bounding box center [510, 504] width 212 height 66
drag, startPoint x: 567, startPoint y: 527, endPoint x: 396, endPoint y: 479, distance: 177.5
click at [396, 479] on div "Send a quick message to Eric 🙏 Send a message to Eric Antonow, who intro'd you …" at bounding box center [510, 492] width 232 height 197
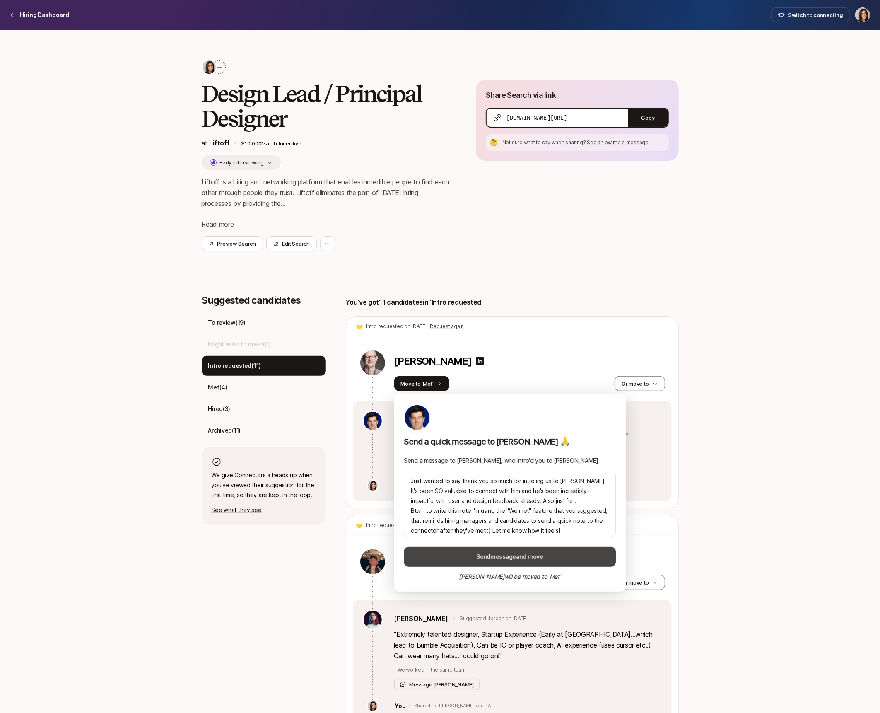
click at [475, 553] on button "Send message and move" at bounding box center [510, 557] width 212 height 20
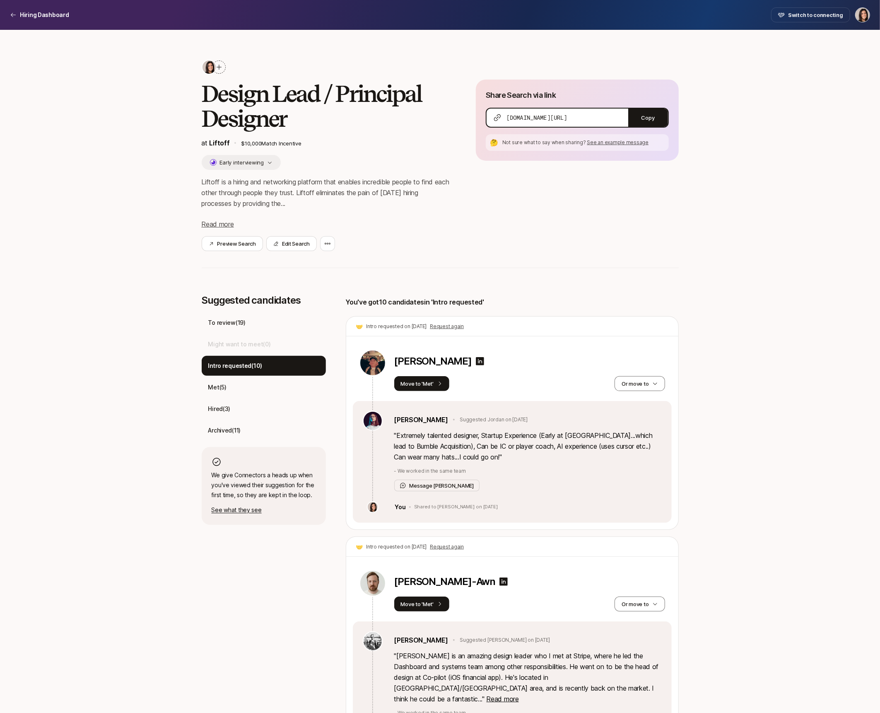
scroll to position [101, 0]
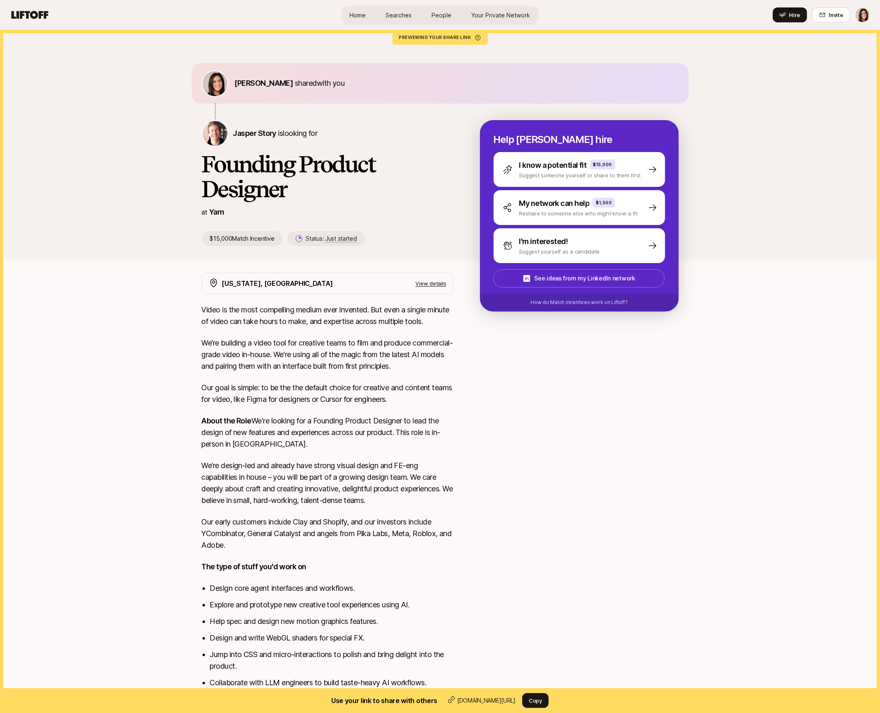
scroll to position [12, 0]
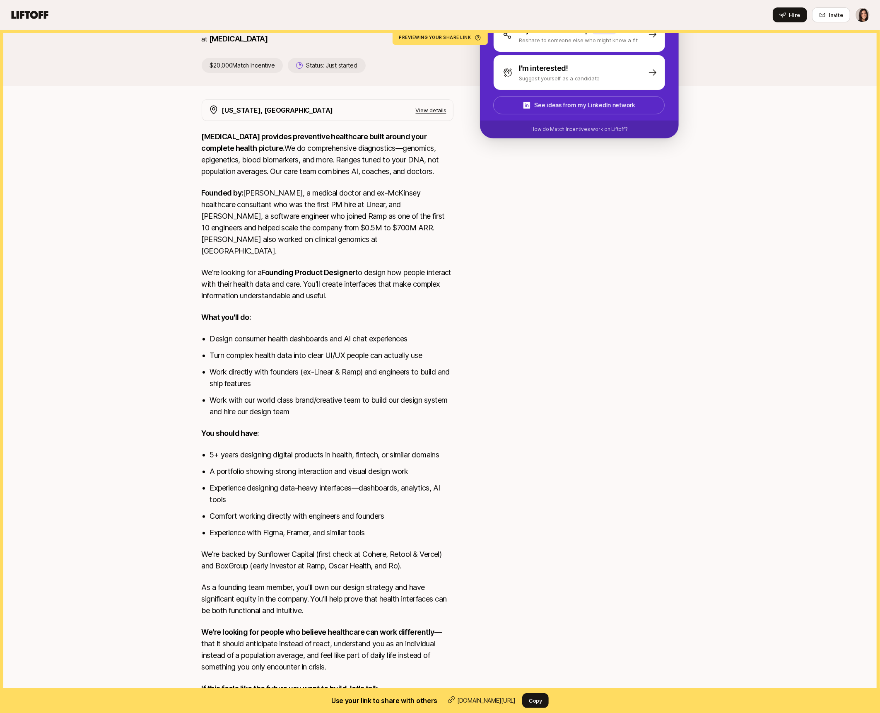
scroll to position [179, 0]
